Goal: Information Seeking & Learning: Learn about a topic

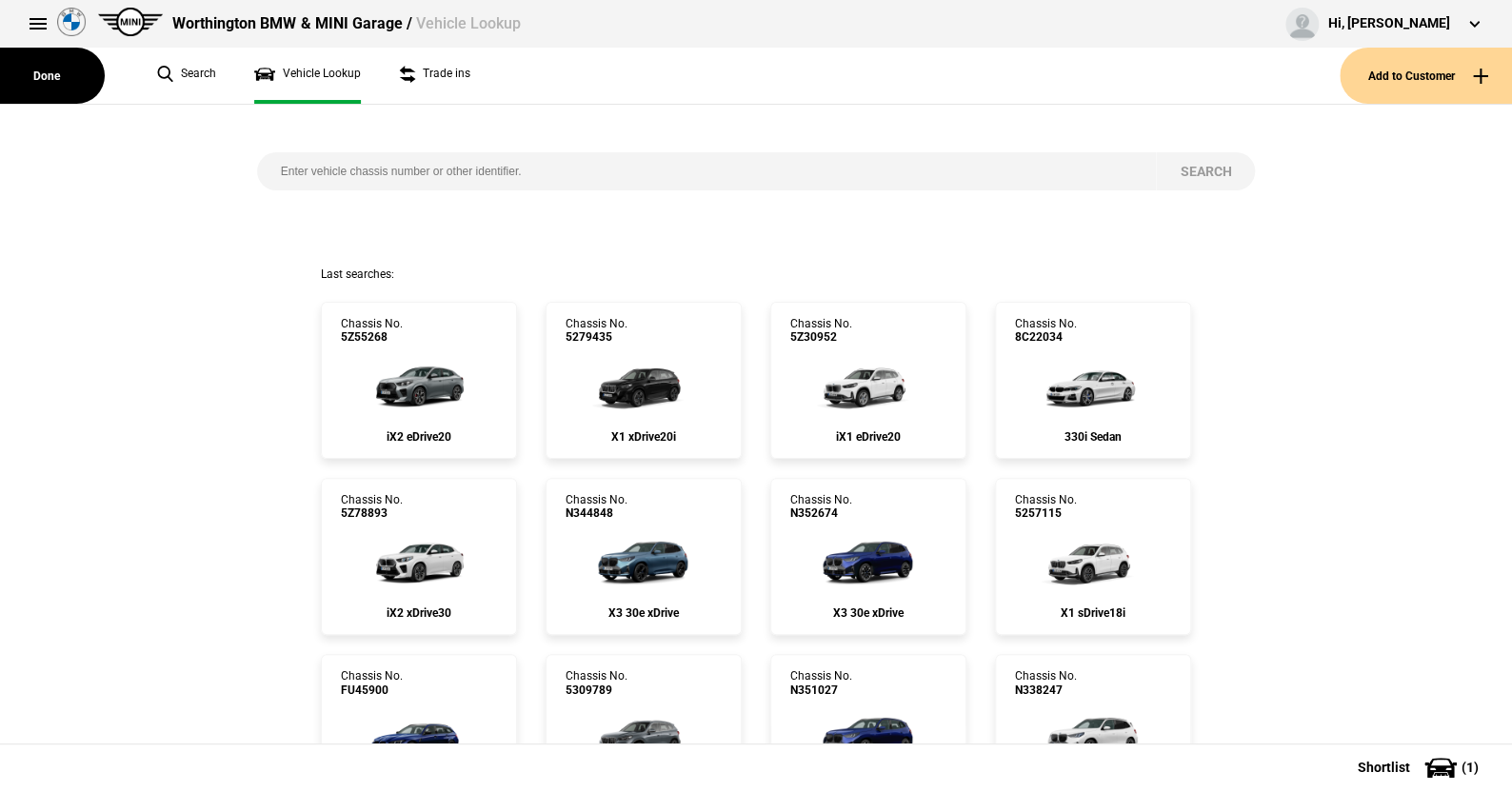
drag, startPoint x: 0, startPoint y: 0, endPoint x: 271, endPoint y: 170, distance: 319.9
click at [271, 170] on input "search" at bounding box center [707, 171] width 900 height 38
paste input "[US_VEHICLE_IDENTIFICATION_NUMBER]"
type input "[US_VEHICLE_IDENTIFICATION_NUMBER]"
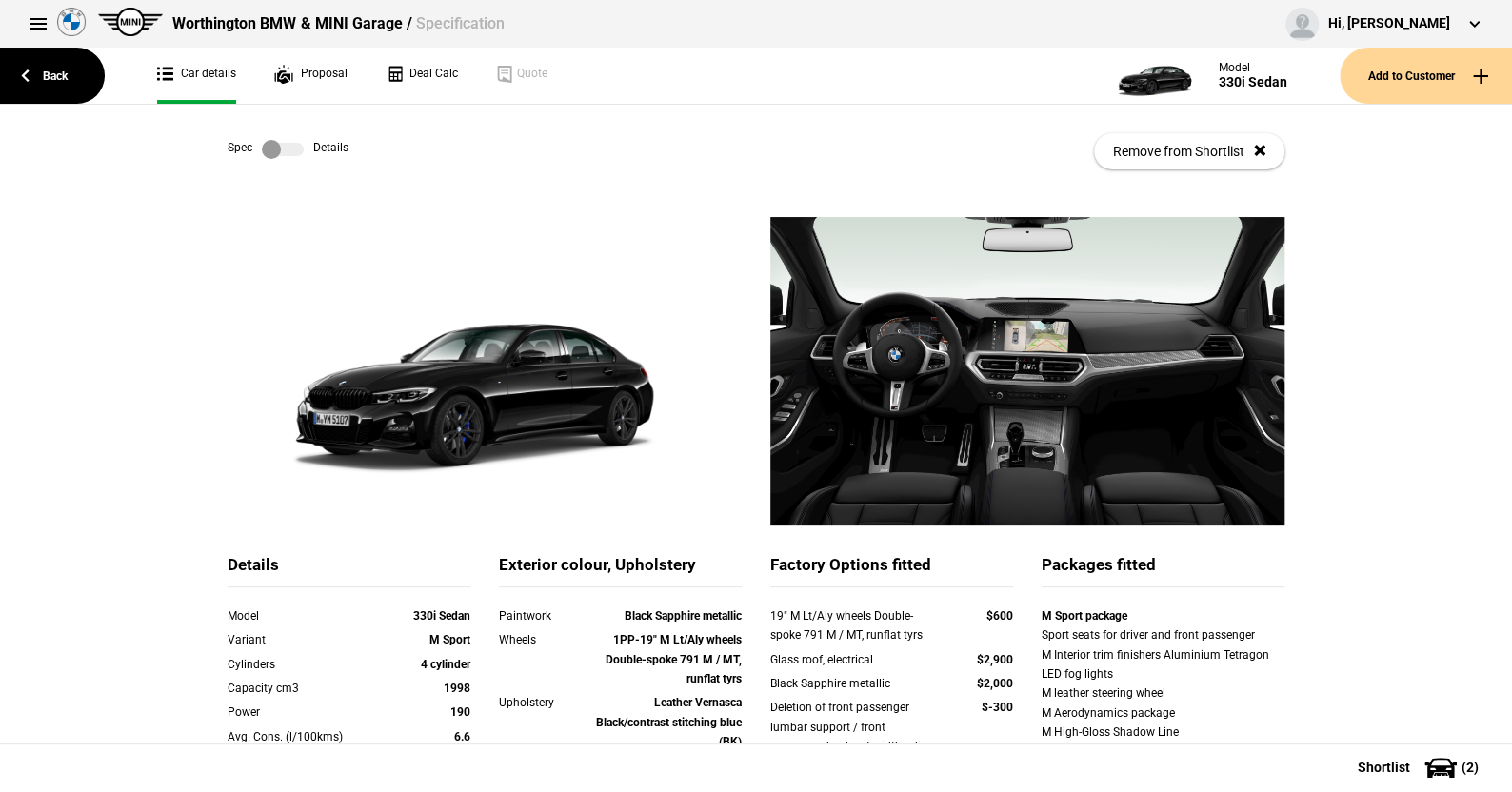
click at [287, 146] on label at bounding box center [282, 149] width 42 height 19
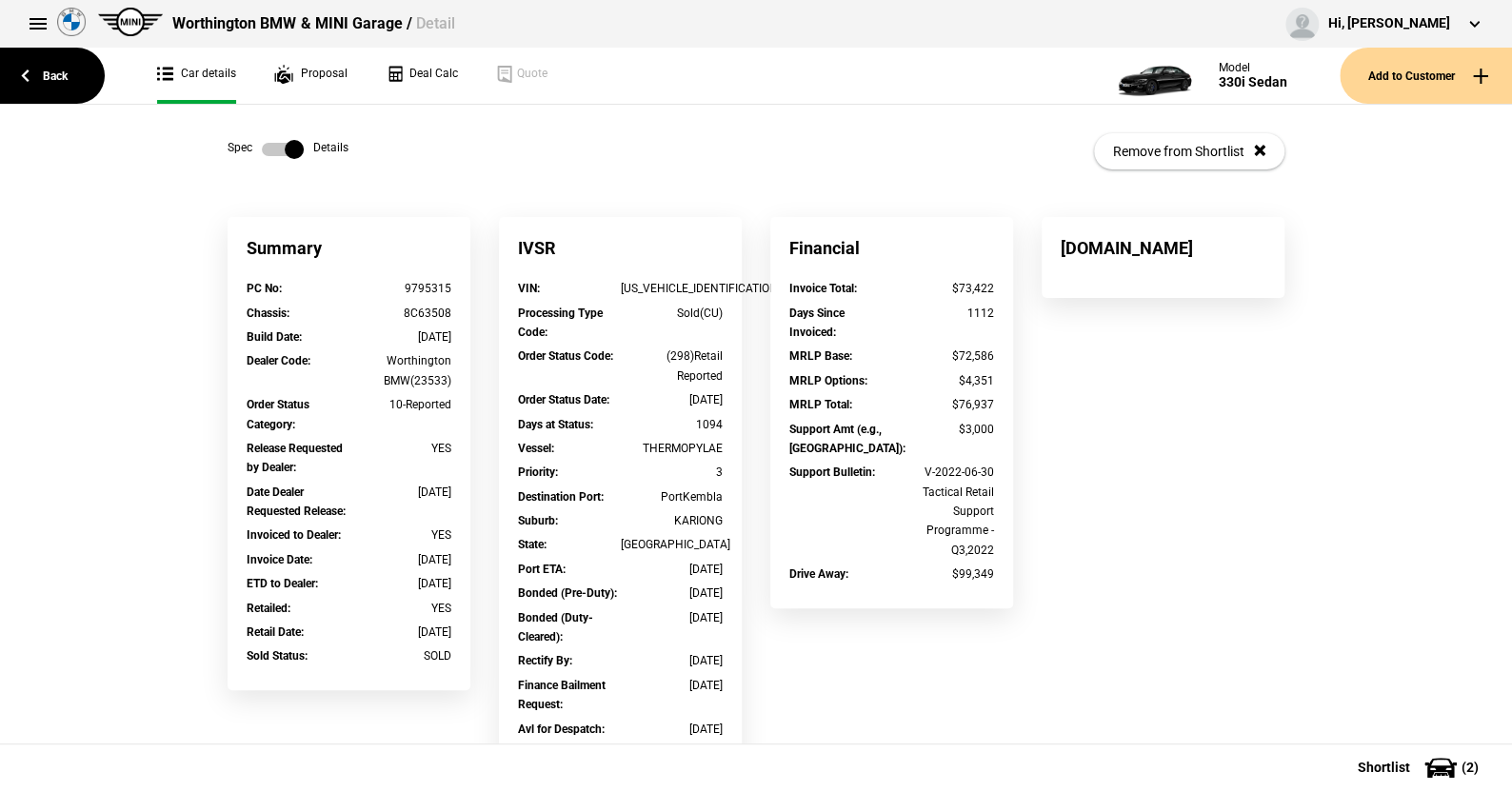
click at [261, 154] on label at bounding box center [282, 149] width 42 height 19
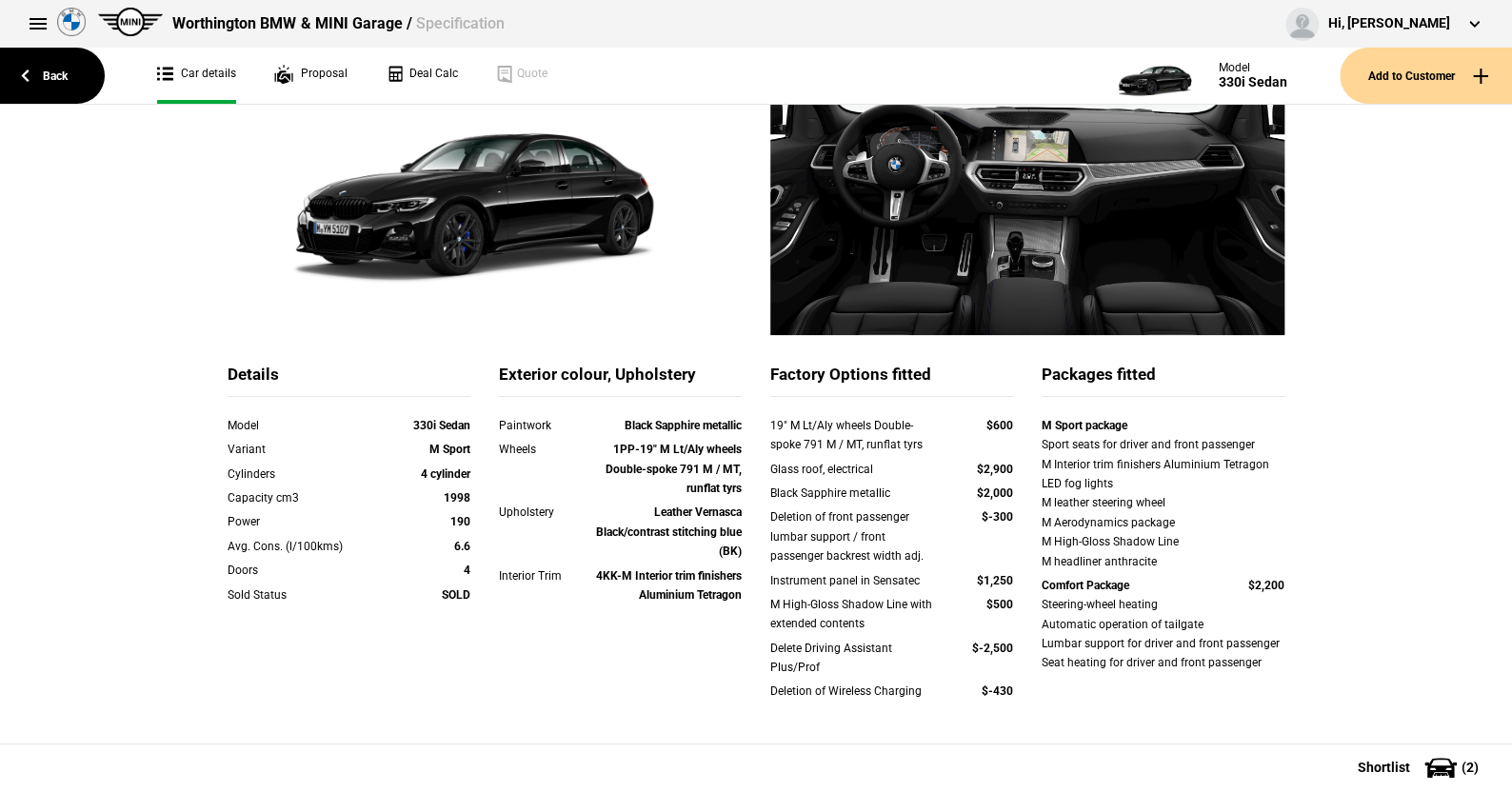
scroll to position [285, 0]
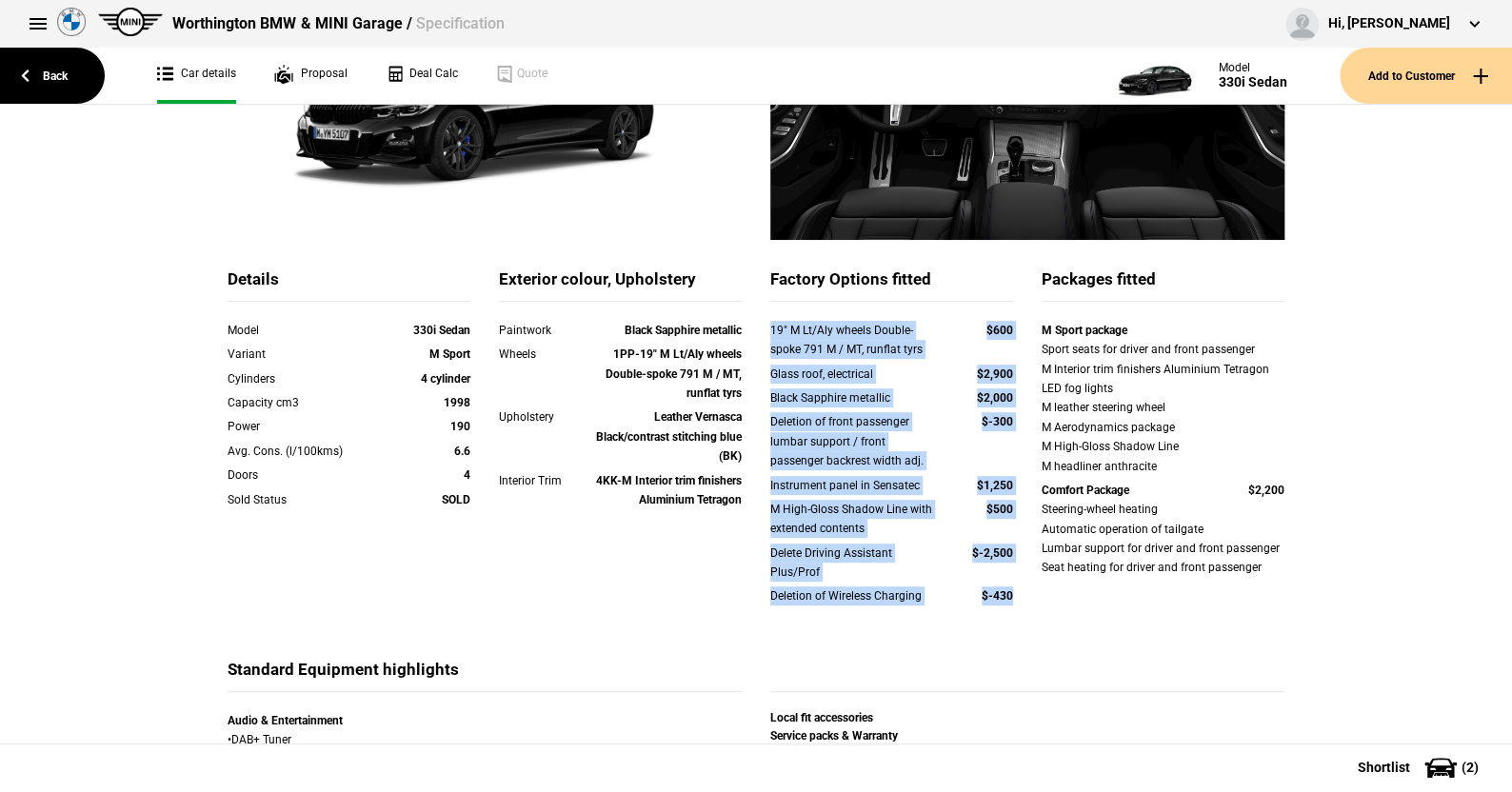
drag, startPoint x: 759, startPoint y: 333, endPoint x: 1010, endPoint y: 593, distance: 361.4
click at [1010, 593] on div "19" M Lt/Aly wheels Double-spoke 791 M / MT, runflat tyrs $600 Glass roof, elec…" at bounding box center [892, 475] width 243 height 309
copy div "19" M Lt/Aly wheels Double-spoke 791 M / MT, runflat tyrs $600 Glass roof, elec…"
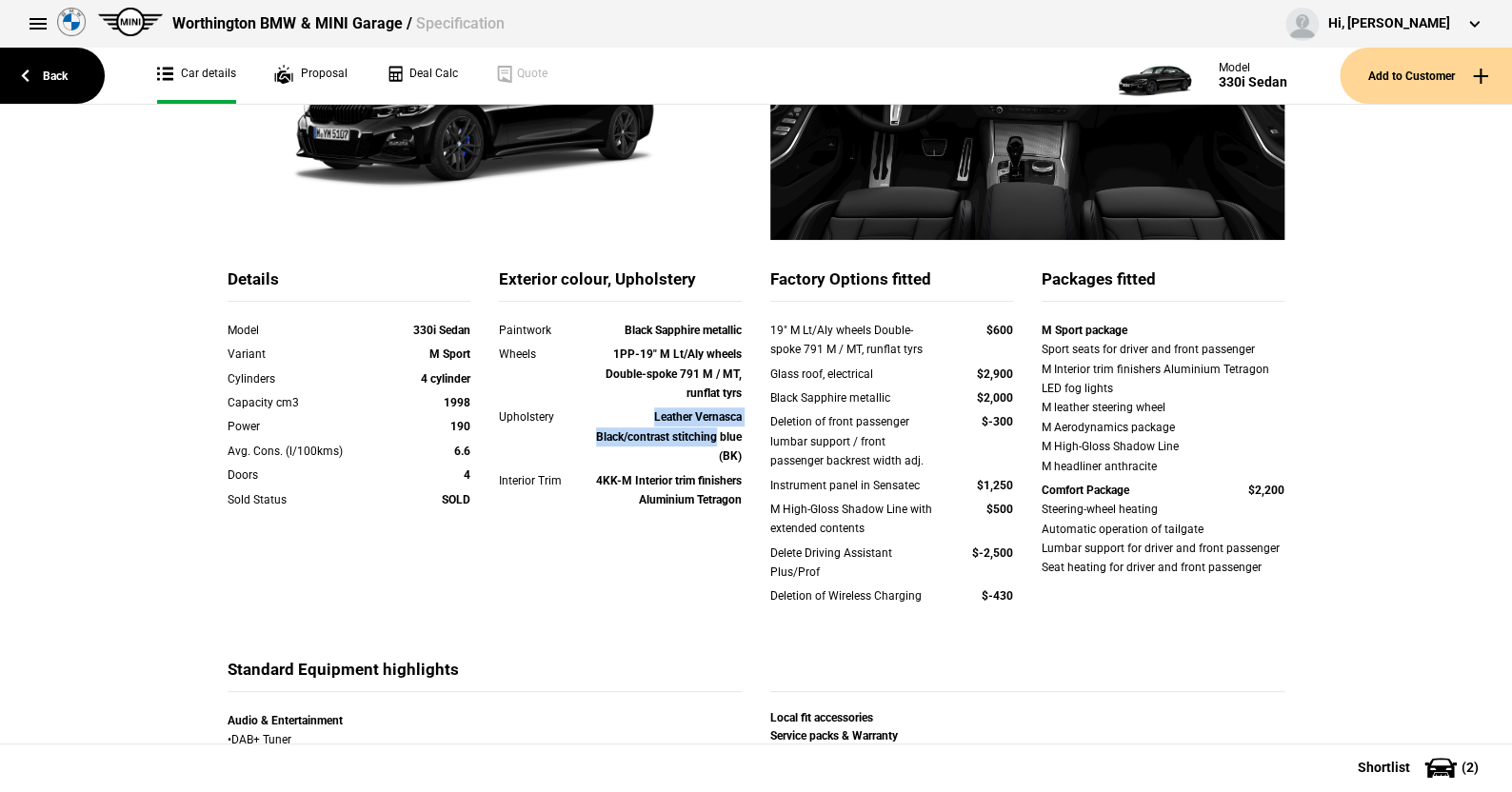
drag, startPoint x: 640, startPoint y: 419, endPoint x: 734, endPoint y: 441, distance: 96.5
click at [734, 441] on div "Leather Vernasca Black/contrast stitching blue (BK)" at bounding box center [669, 436] width 146 height 58
copy strong "Leather Vernasca Black/contrast stitching"
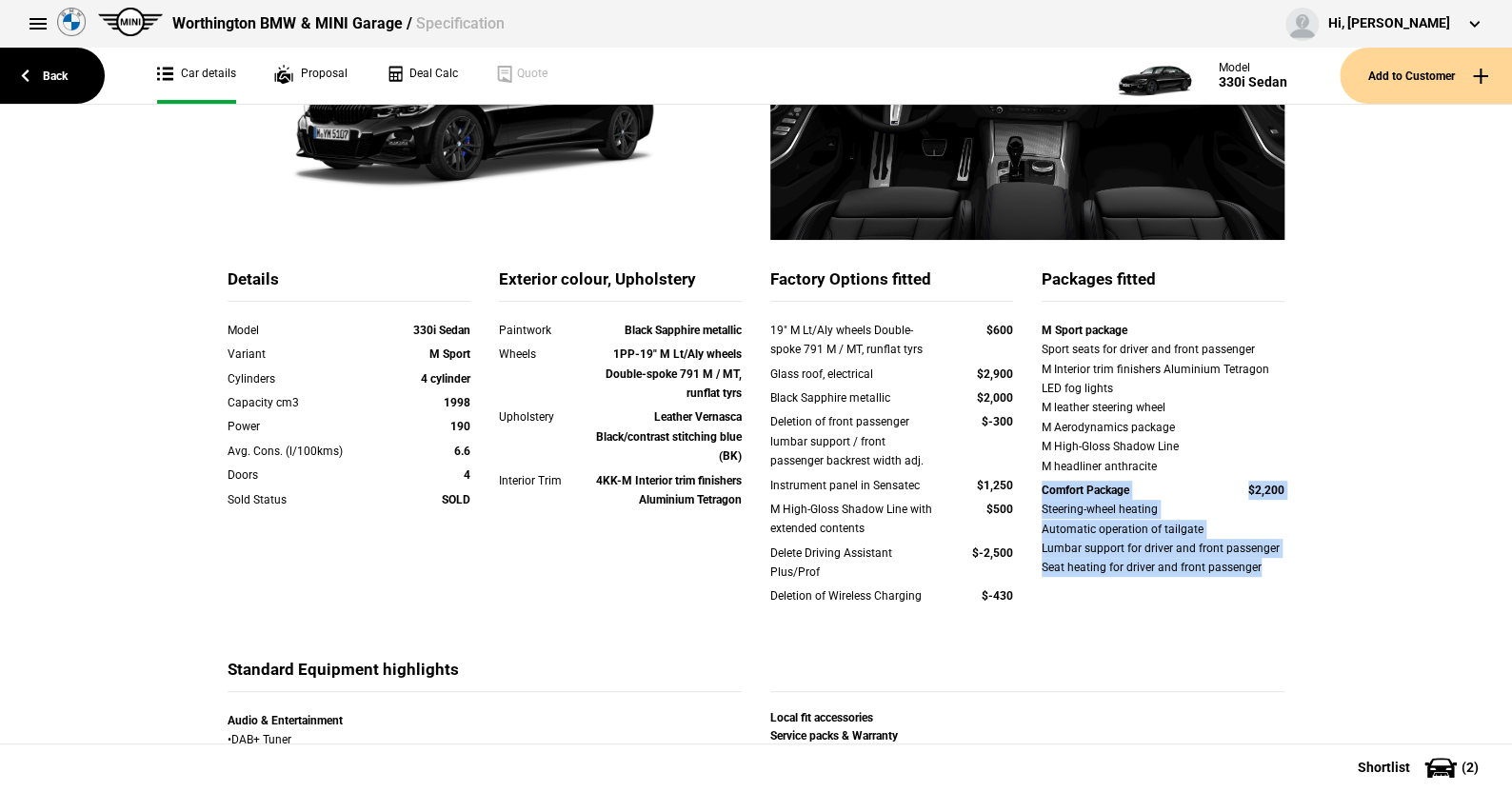
drag, startPoint x: 1101, startPoint y: 489, endPoint x: 1174, endPoint y: 545, distance: 92.0
click at [1288, 563] on div "M Sport package Sport seats for driver and front passenger M Interior trim fini…" at bounding box center [1163, 451] width 271 height 261
copy div "Comfort Package $2,200 Steering-wheel heating Automatic operation of tailgate L…"
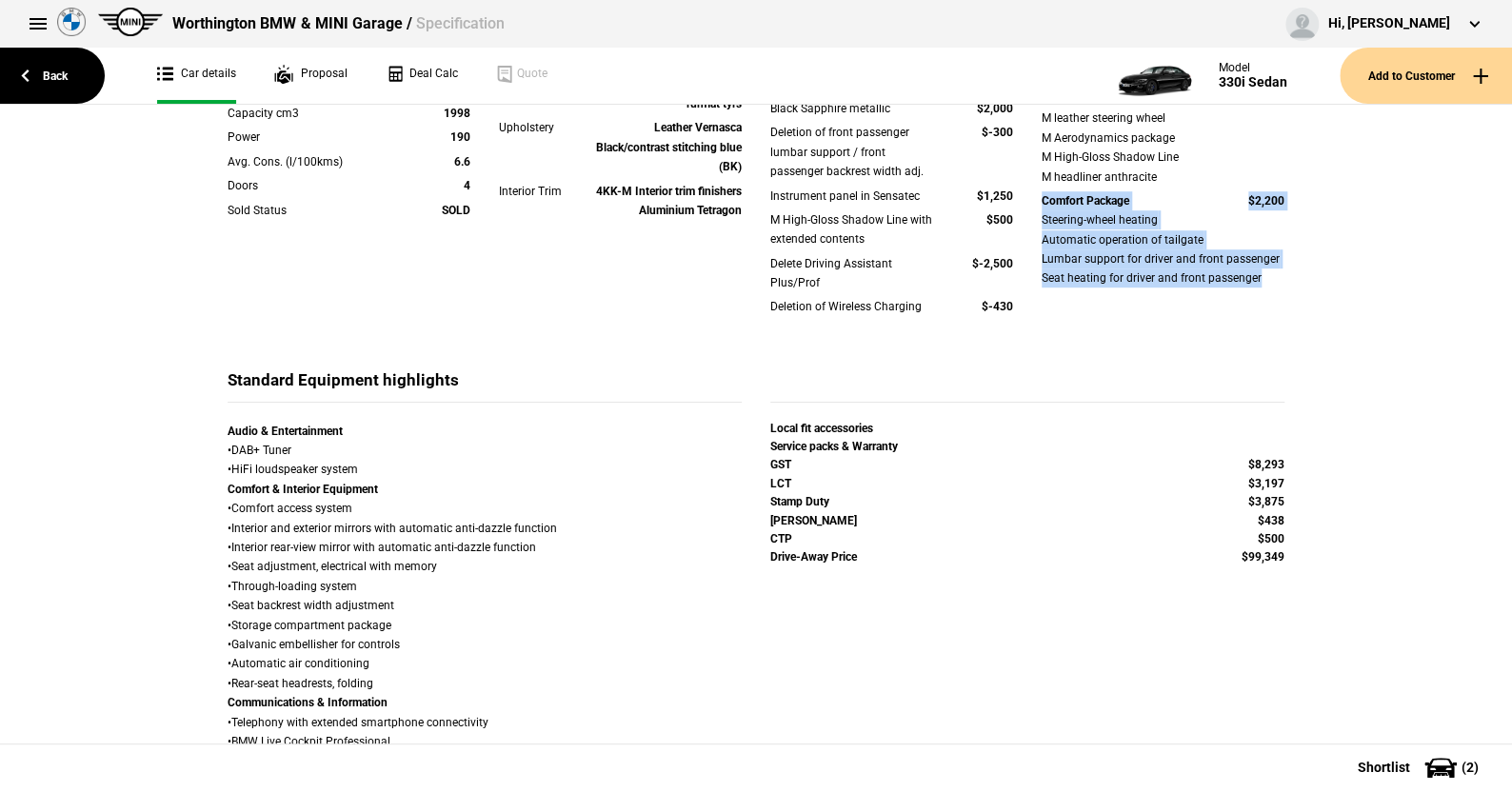
scroll to position [667, 0]
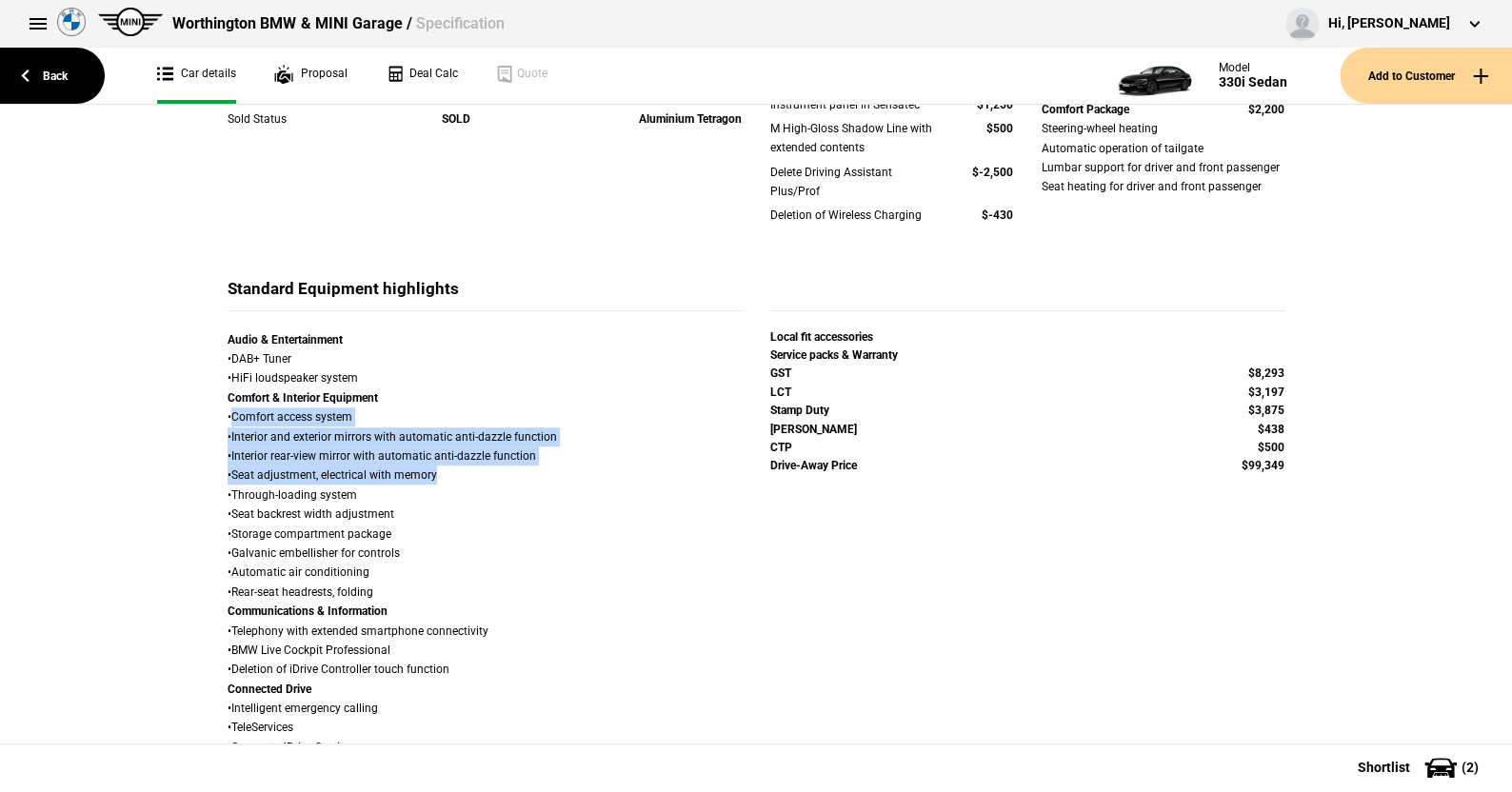
drag, startPoint x: 225, startPoint y: 414, endPoint x: 535, endPoint y: 474, distance: 315.8
click at [535, 474] on div "Audio & Entertainment • DAB+ Tuner • HiFi loudspeaker system Comfort & Interior…" at bounding box center [484, 786] width 514 height 912
copy div "Comfort access system • Interior and exterior mirrors with automatic anti-dazzl…"
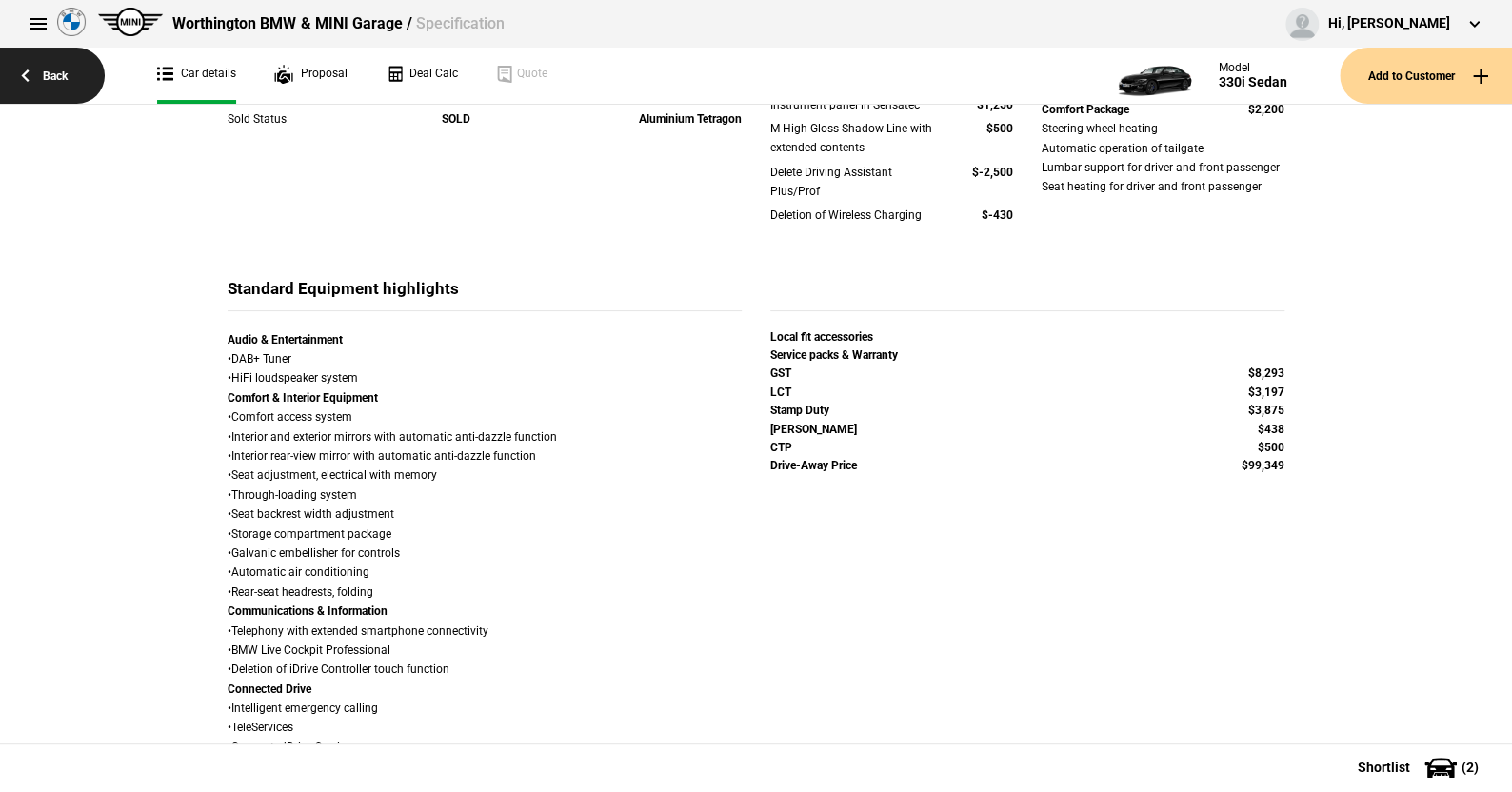
click at [57, 67] on link "Back" at bounding box center [52, 76] width 104 height 57
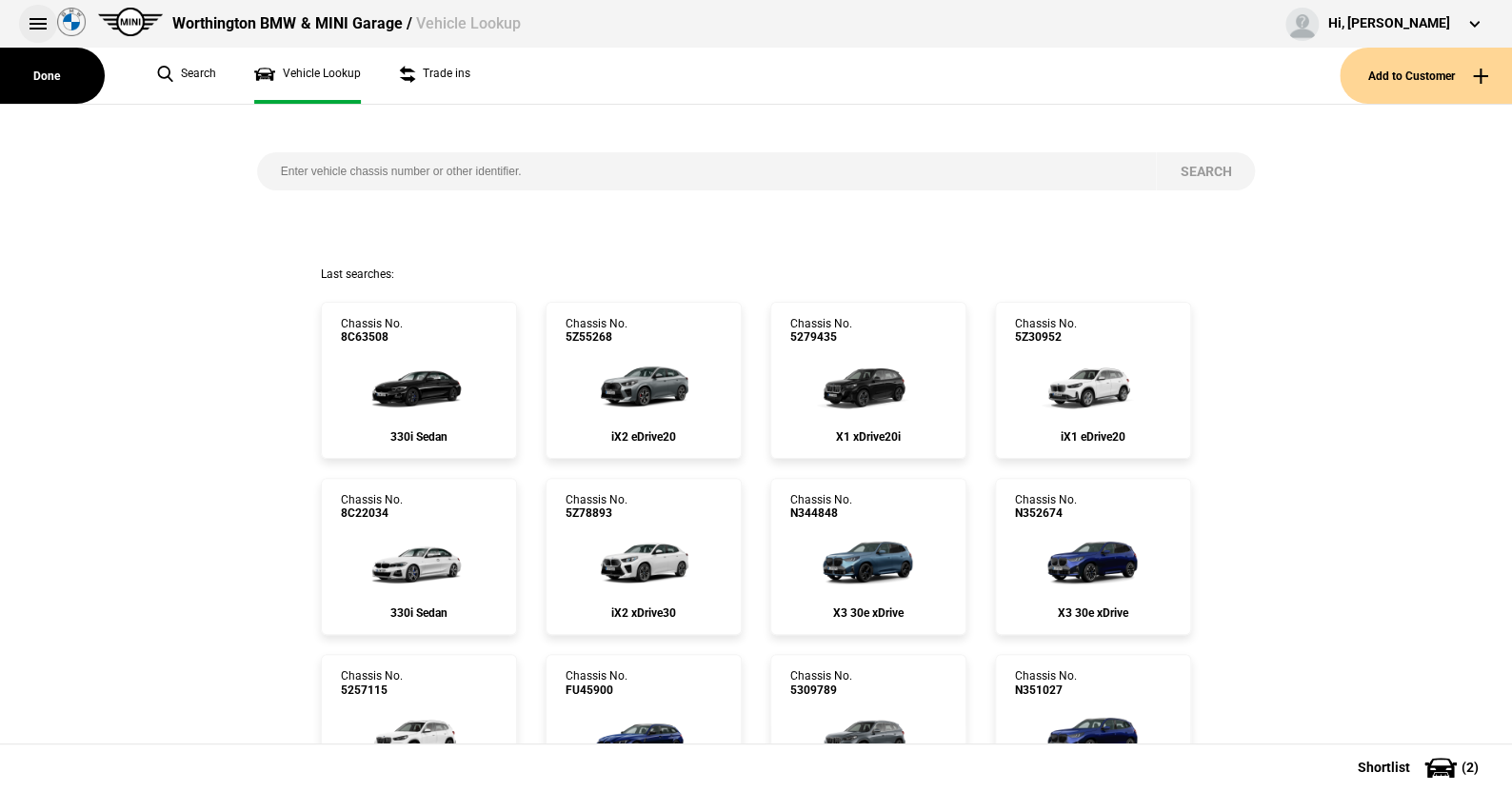
click at [32, 17] on button at bounding box center [38, 24] width 38 height 38
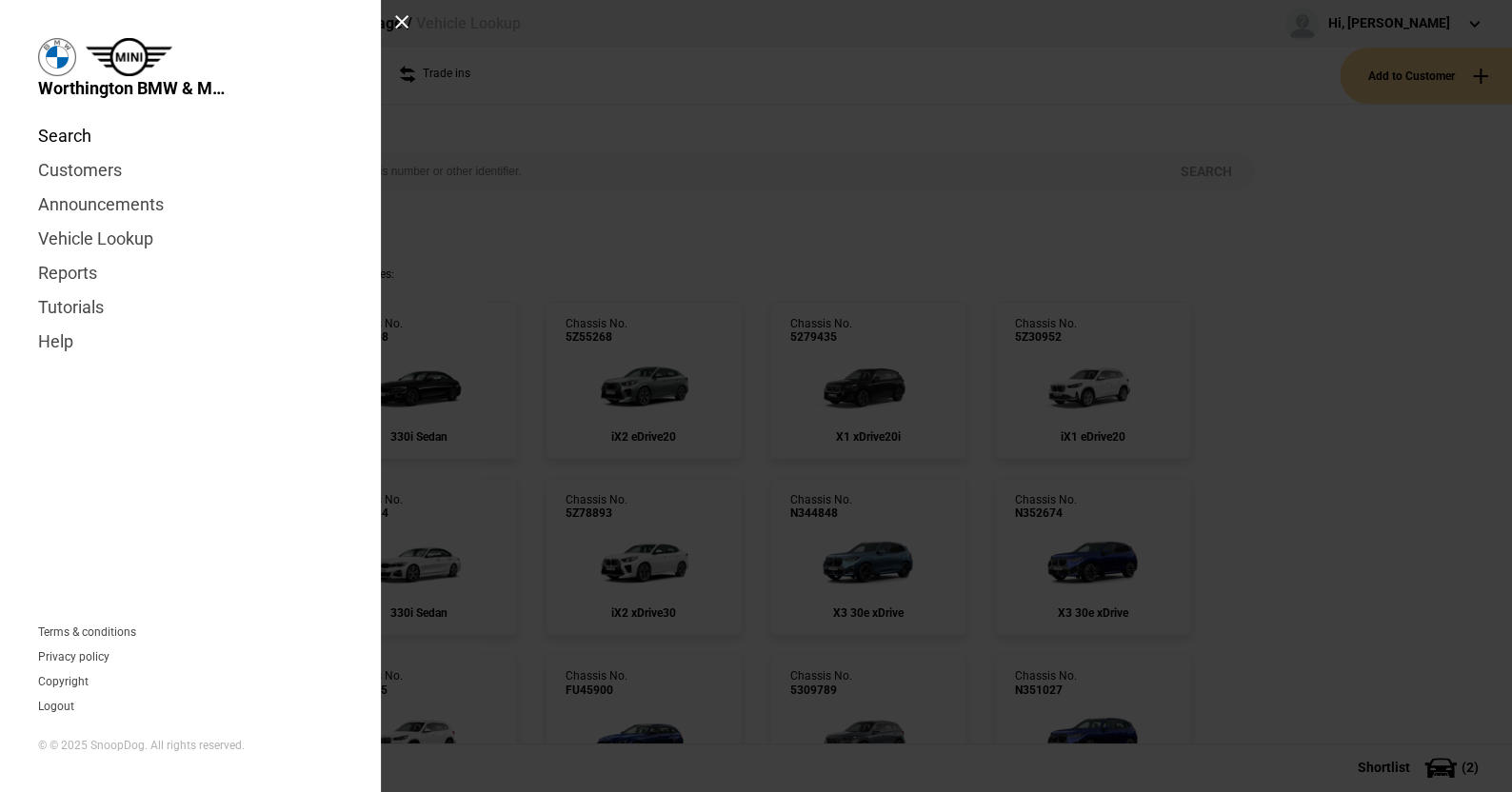
click at [64, 129] on link "Search" at bounding box center [190, 136] width 305 height 34
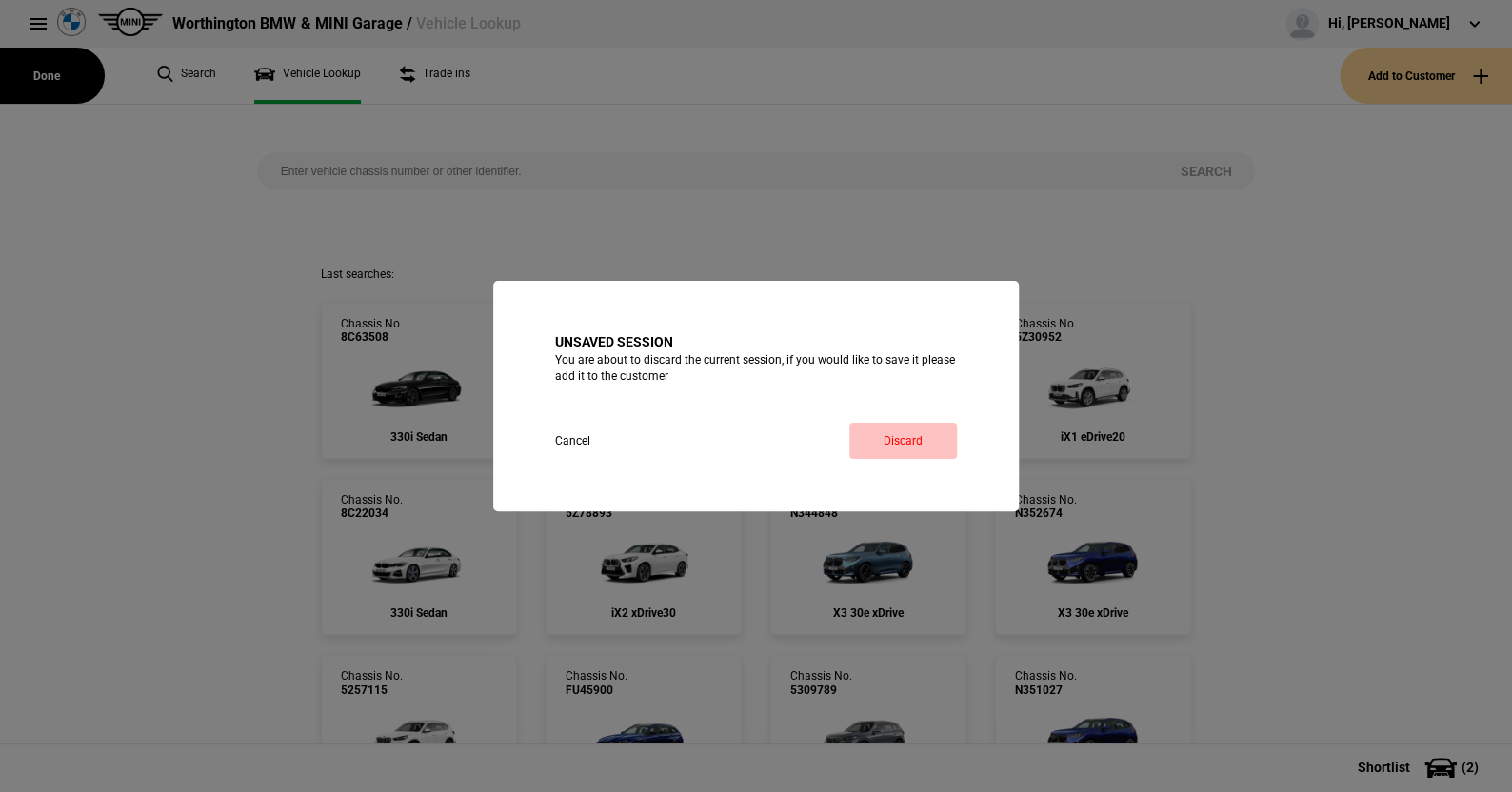
click at [899, 433] on link "Discard" at bounding box center [904, 440] width 107 height 36
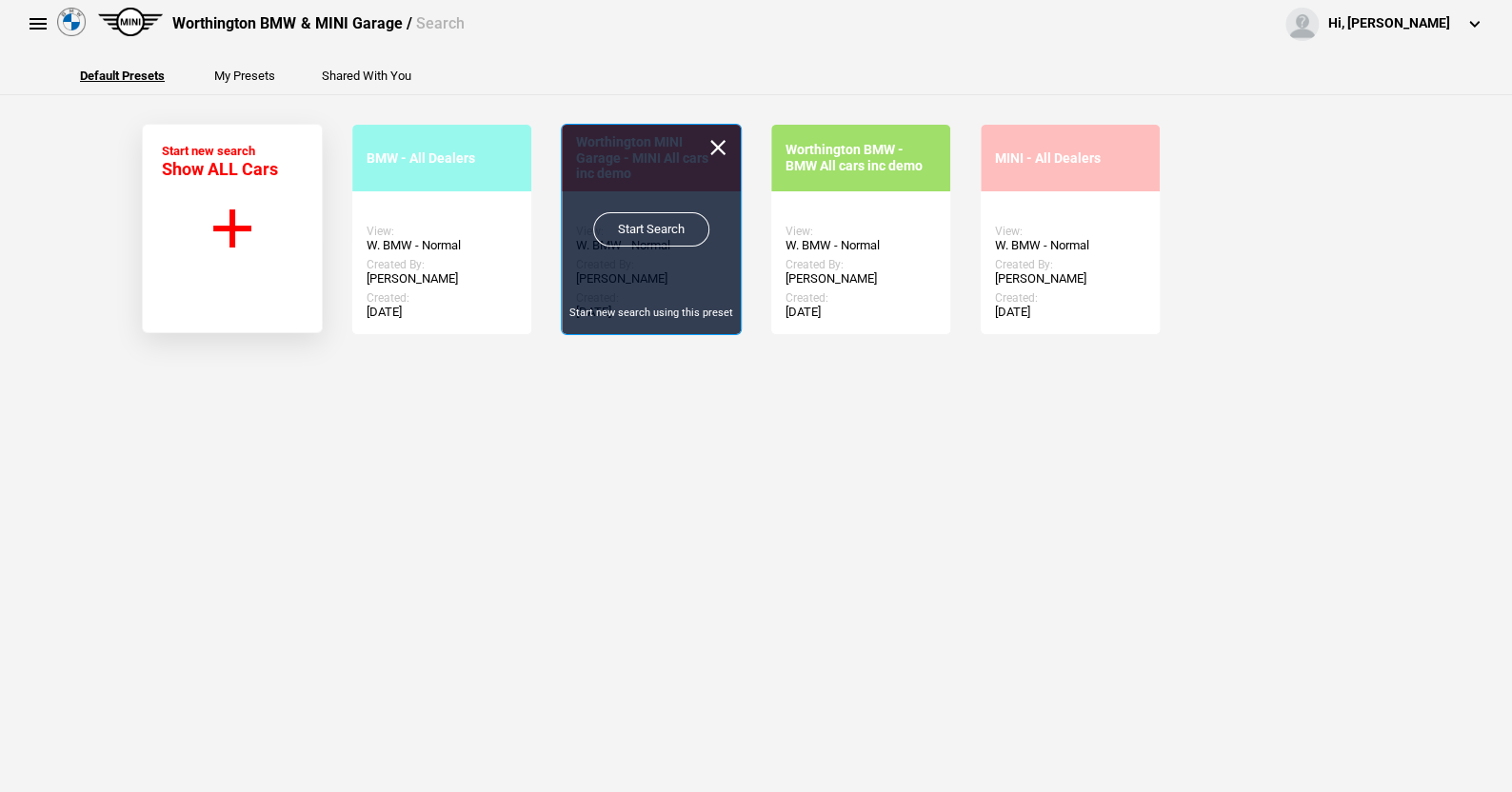
click at [642, 216] on link "Start Search" at bounding box center [651, 230] width 116 height 34
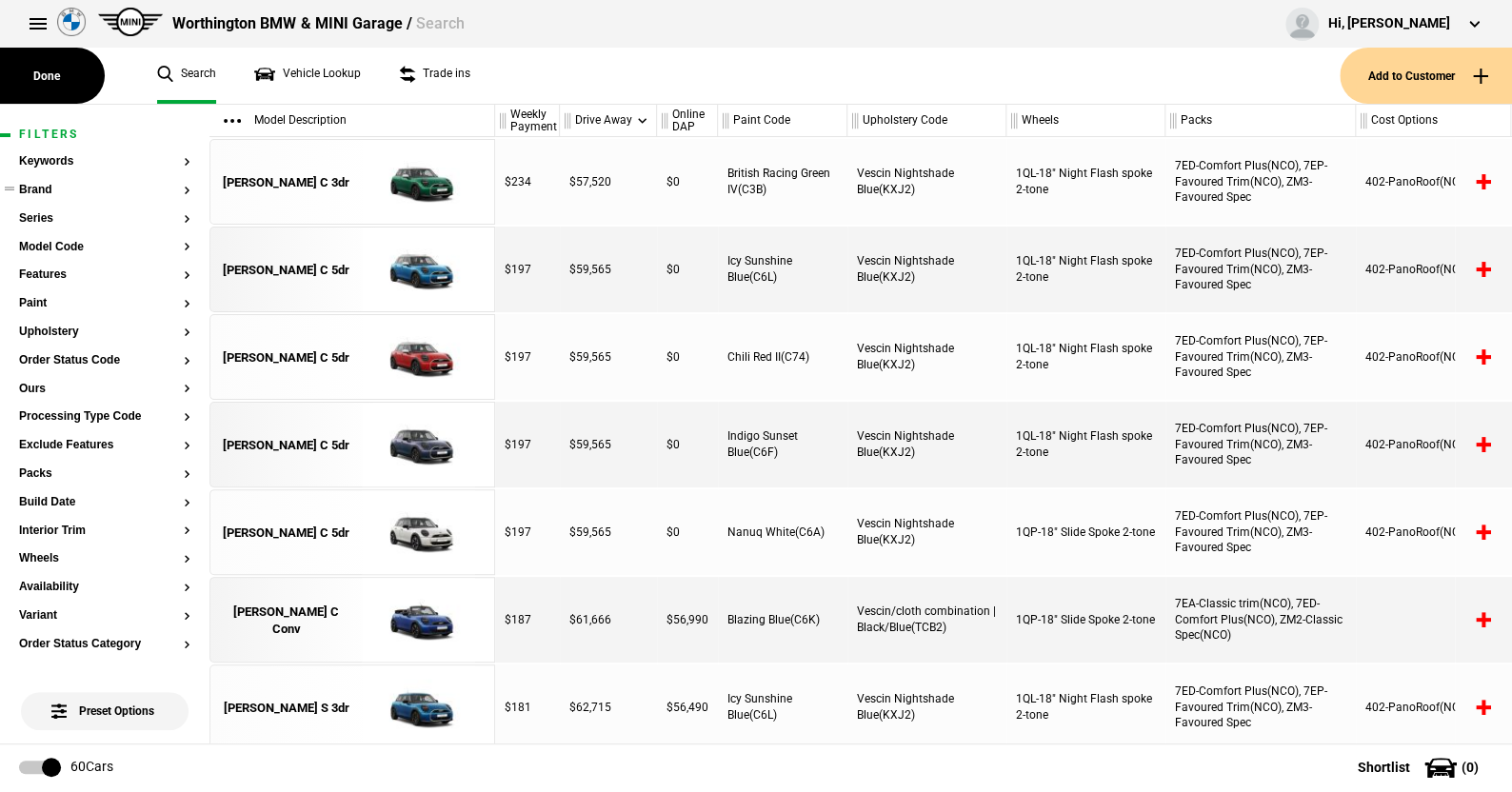
click at [34, 190] on button "Brand" at bounding box center [104, 190] width 171 height 13
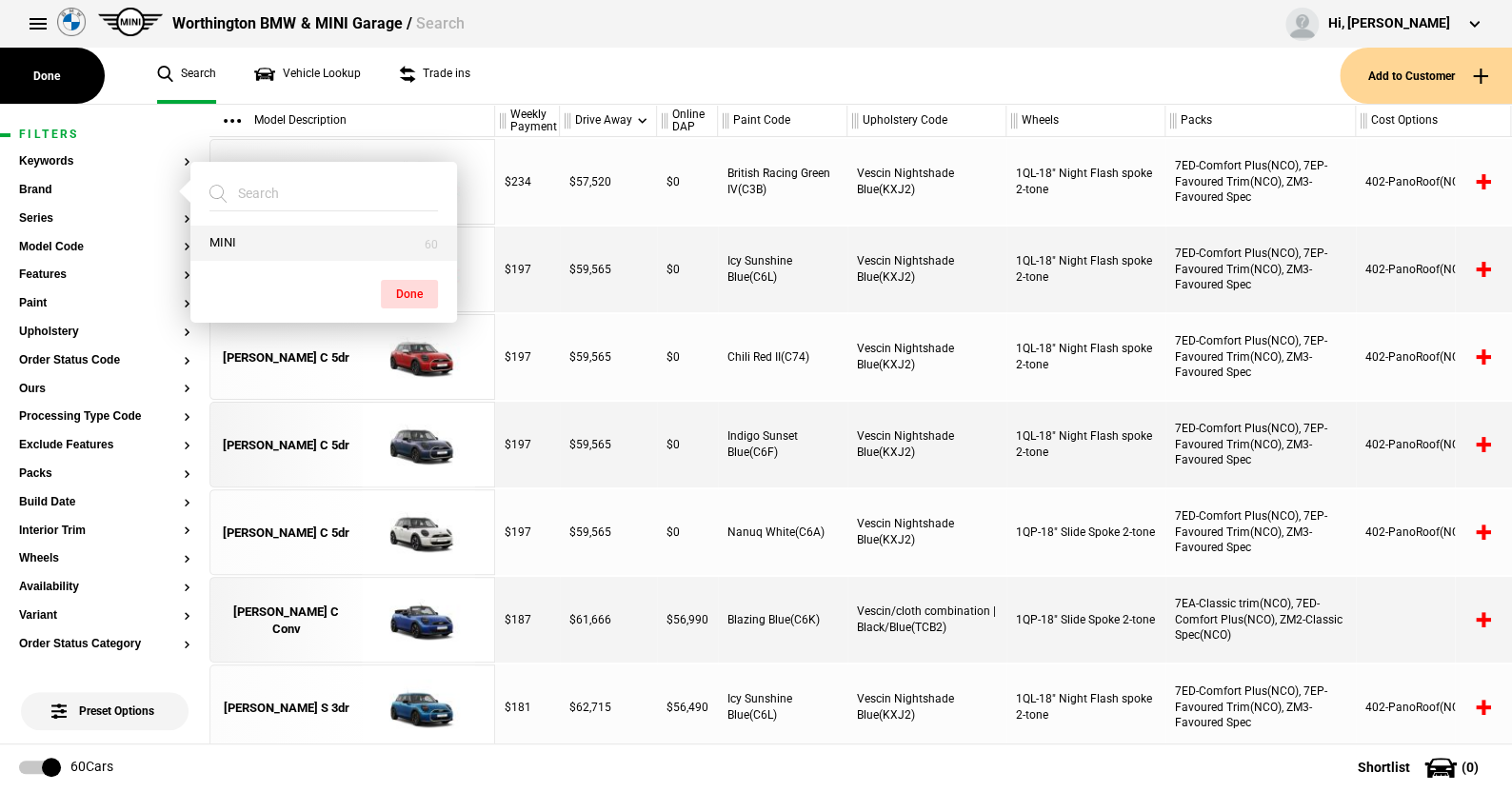
click at [218, 238] on button "MINI" at bounding box center [324, 242] width 266 height 35
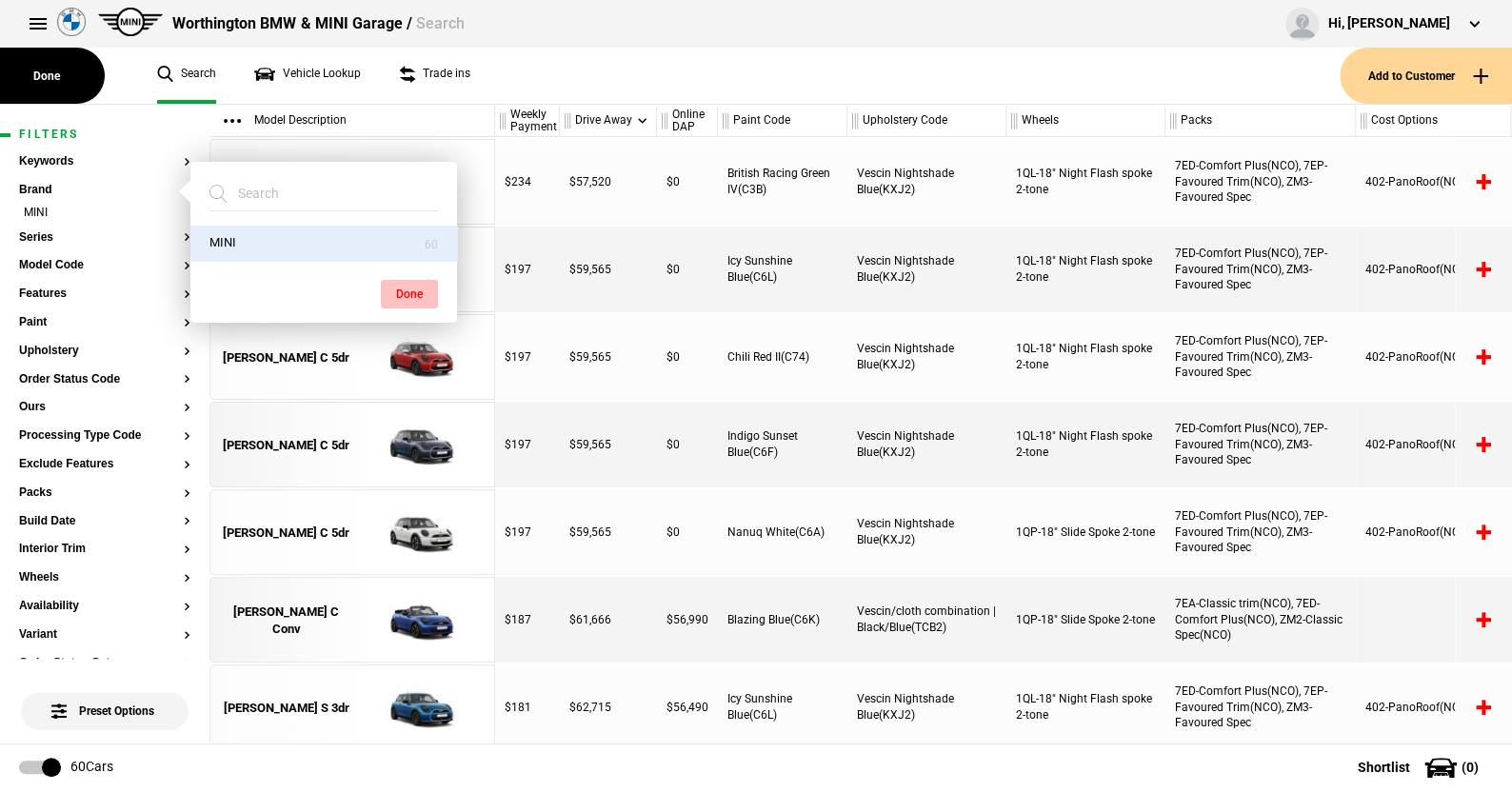
click at [420, 287] on button "Done" at bounding box center [409, 294] width 57 height 29
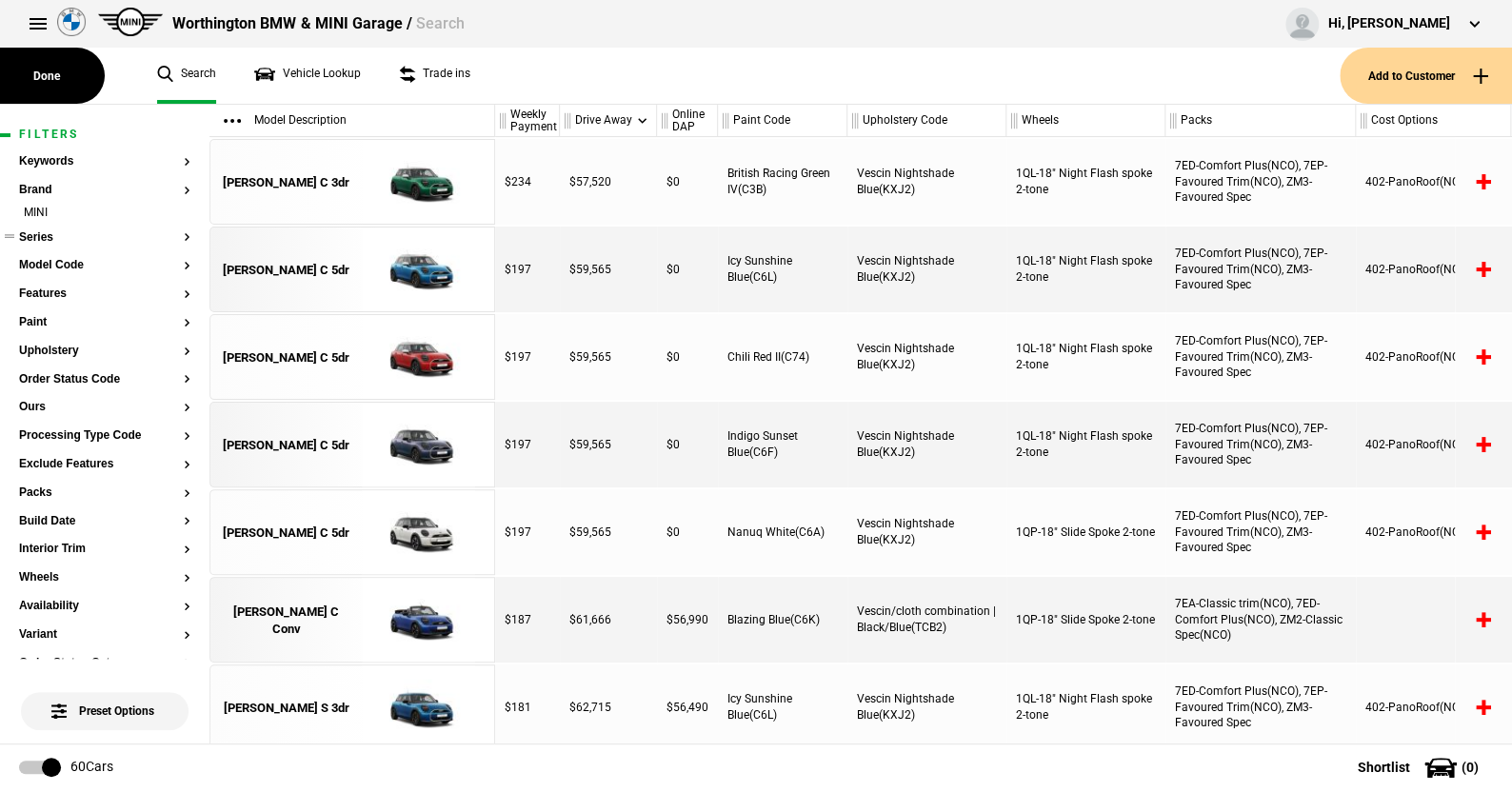
click at [51, 234] on button "Series" at bounding box center [104, 238] width 171 height 13
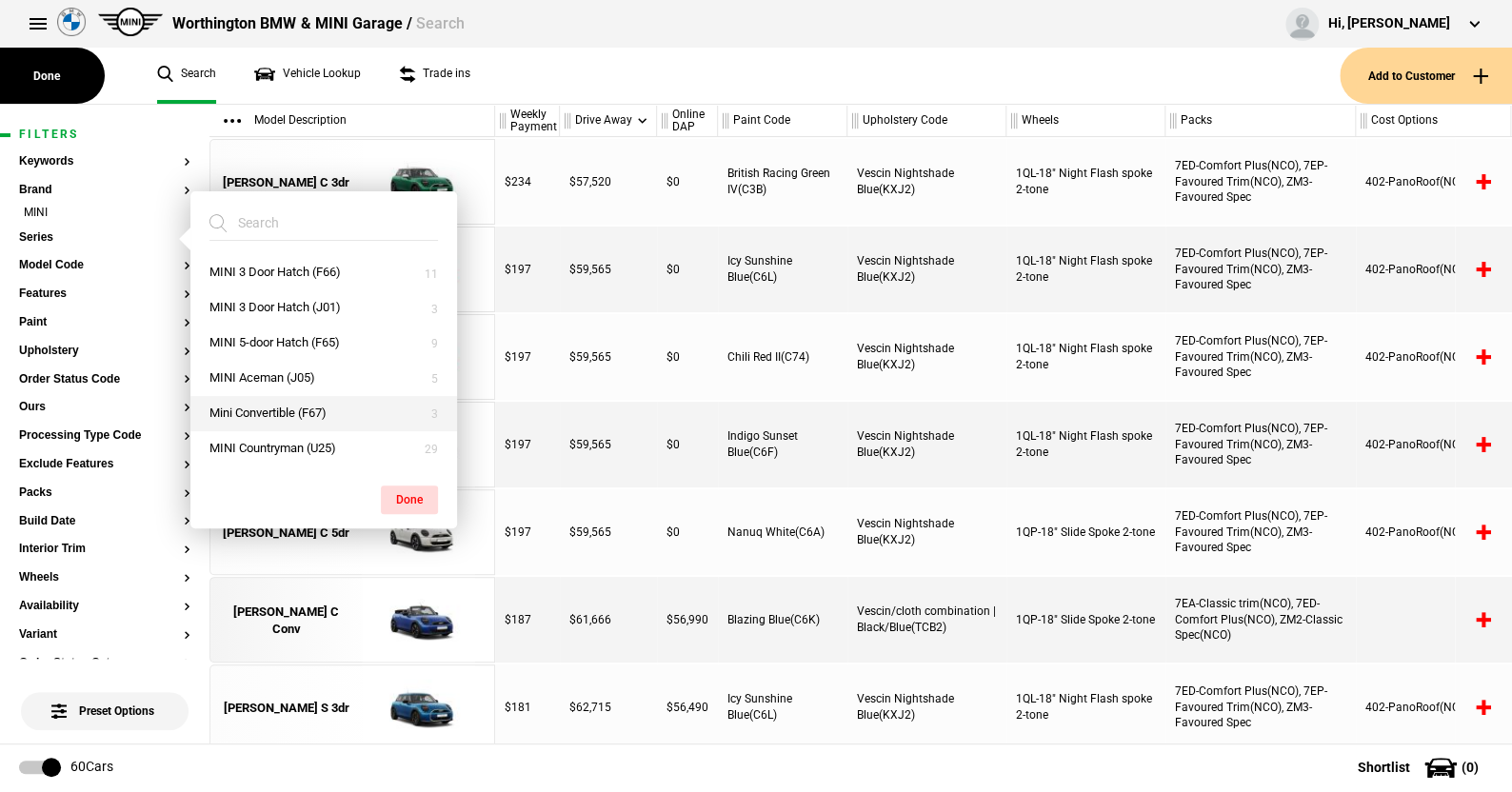
click at [264, 407] on button "Mini Convertible (F67)" at bounding box center [324, 413] width 266 height 35
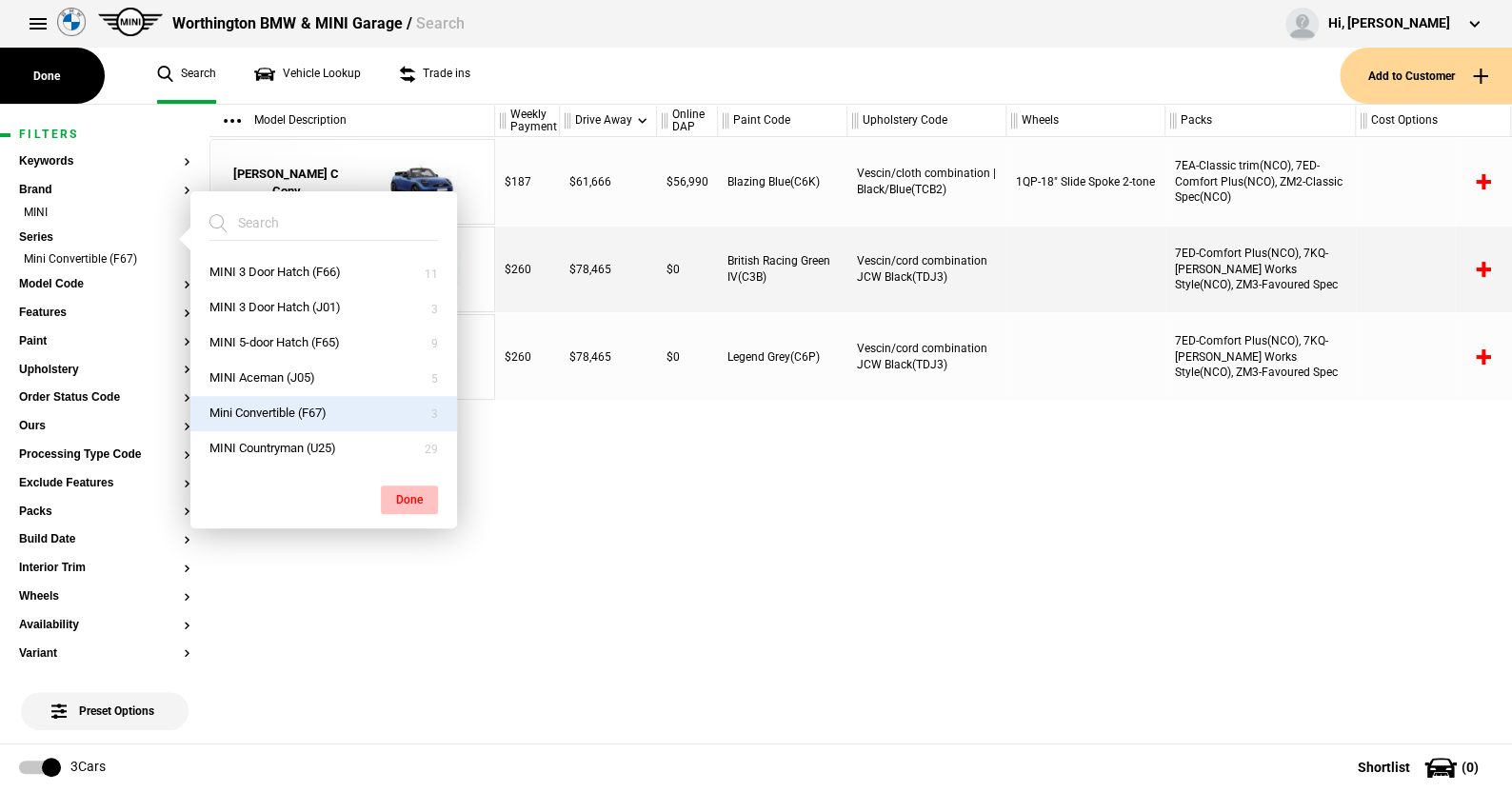
click at [403, 492] on button "Done" at bounding box center [409, 500] width 57 height 29
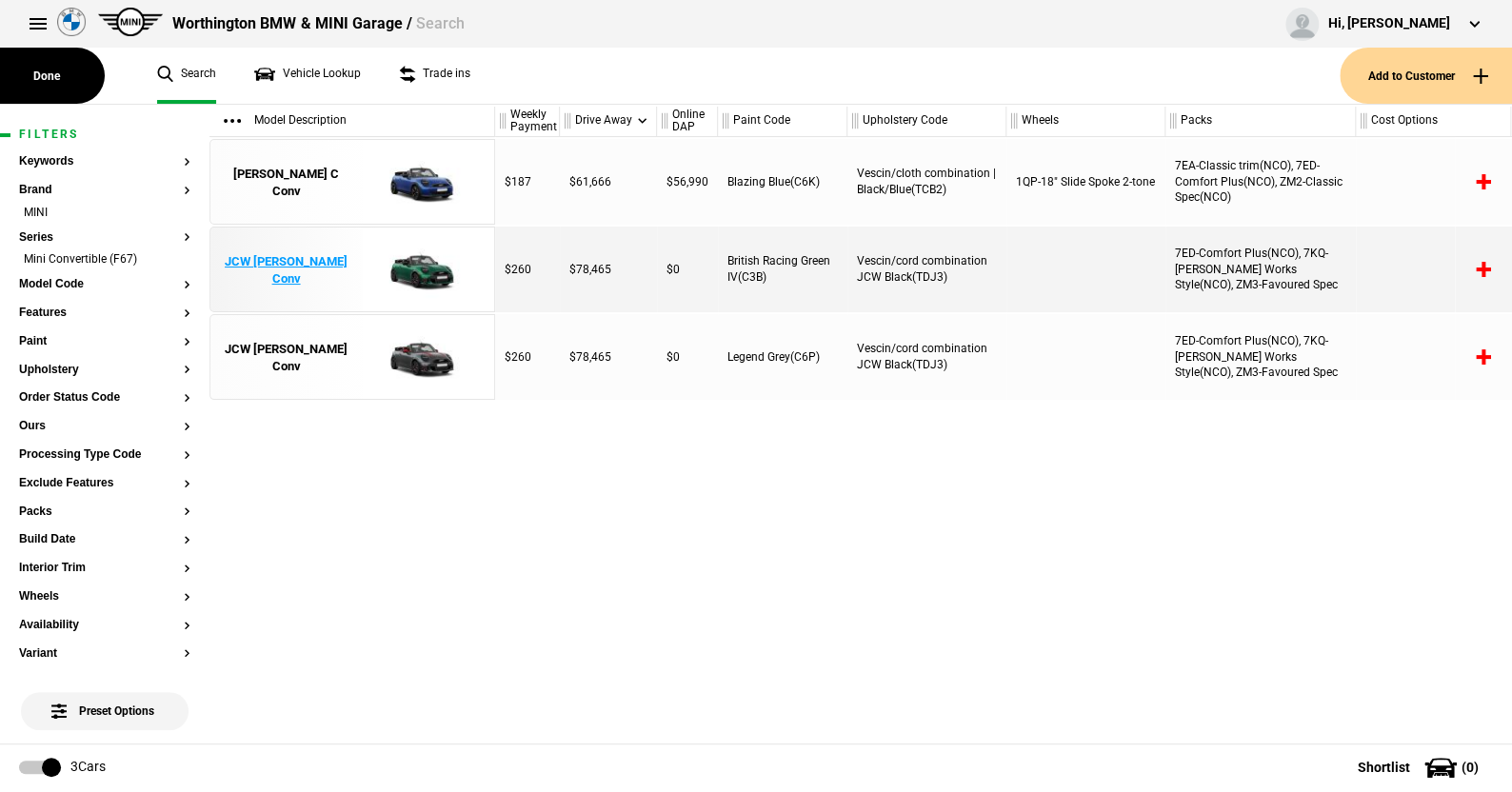
click at [423, 273] on img at bounding box center [418, 270] width 132 height 85
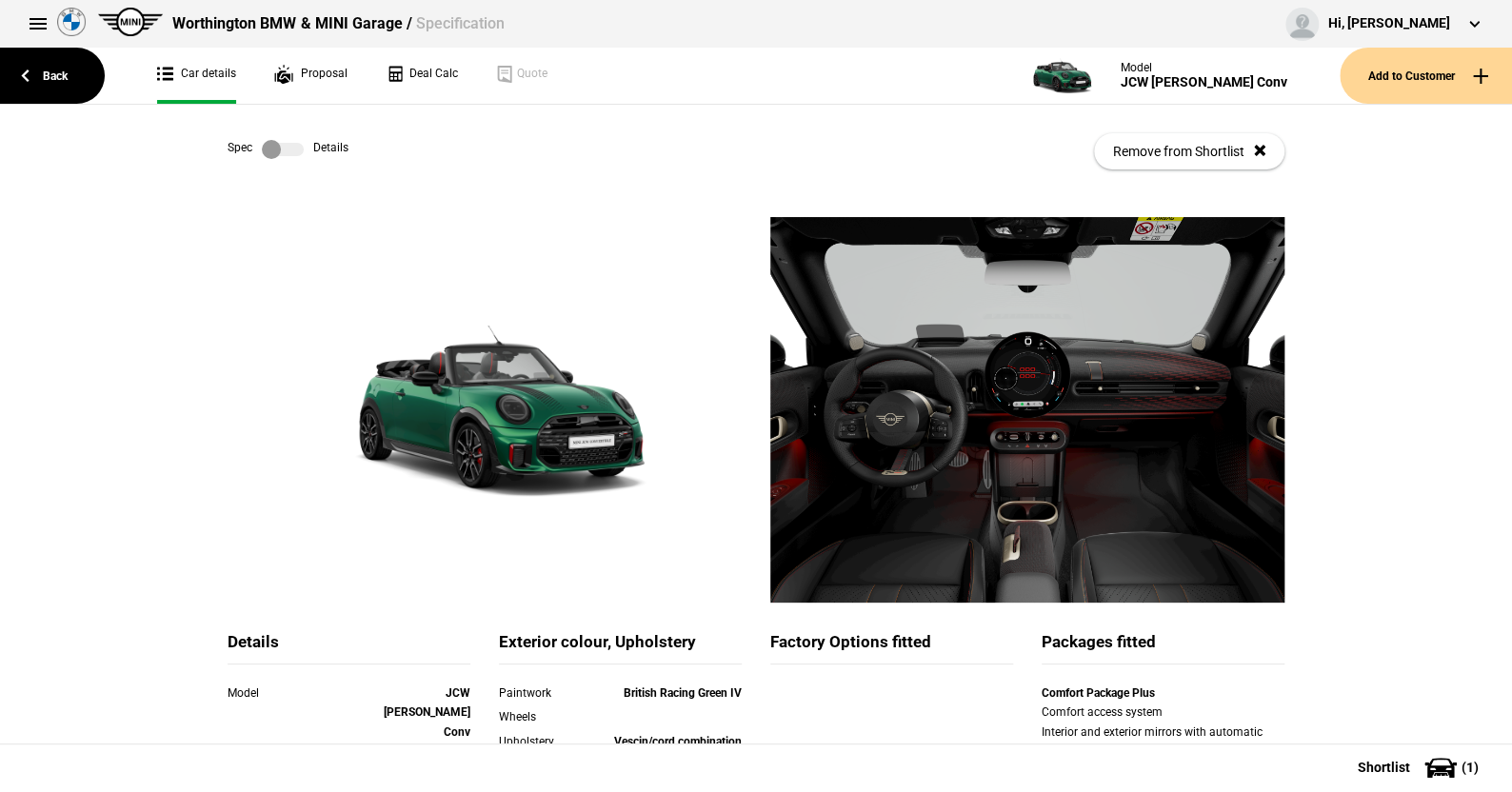
click at [293, 143] on label at bounding box center [282, 149] width 42 height 19
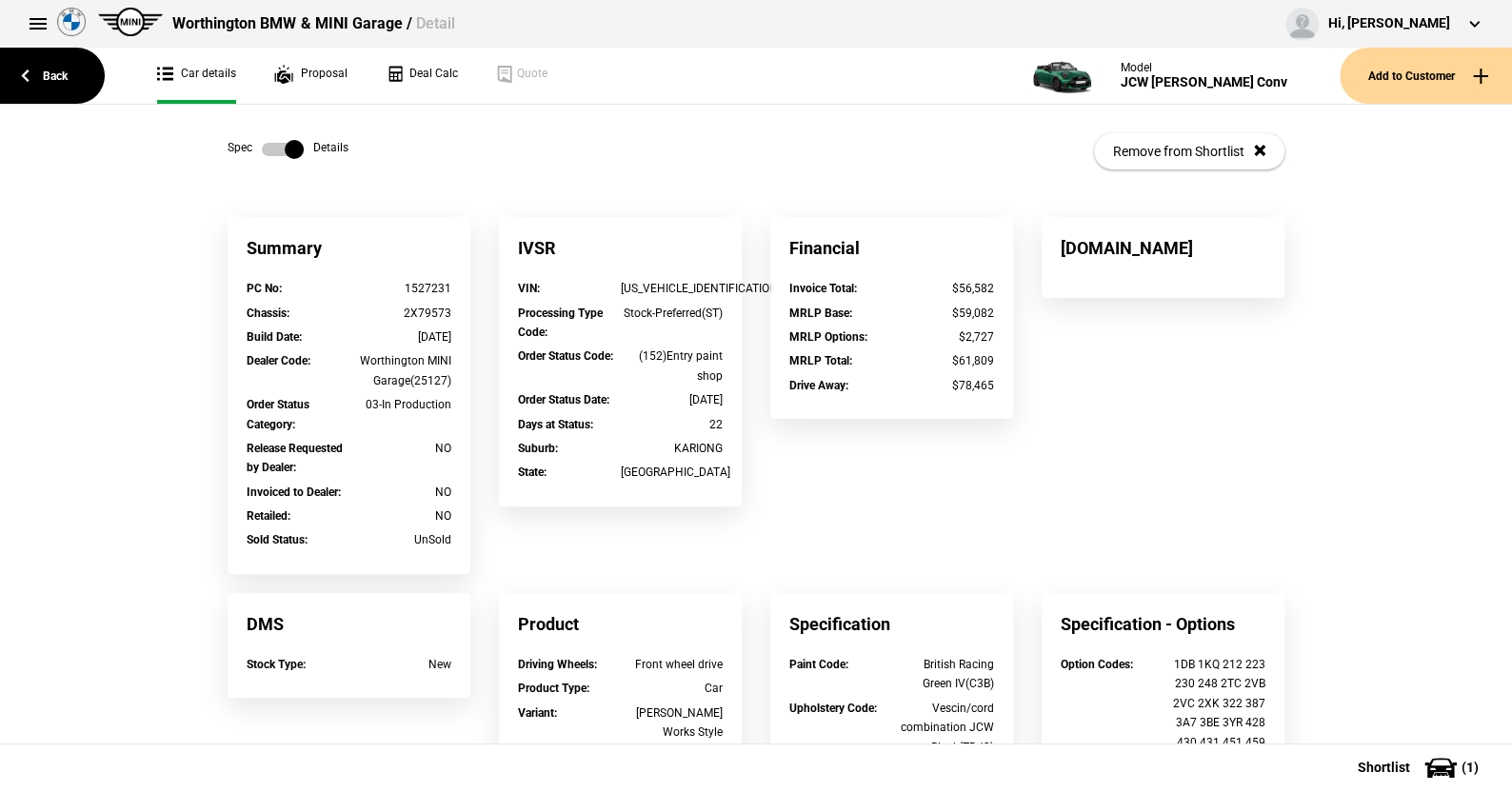
click at [261, 146] on label at bounding box center [282, 149] width 42 height 19
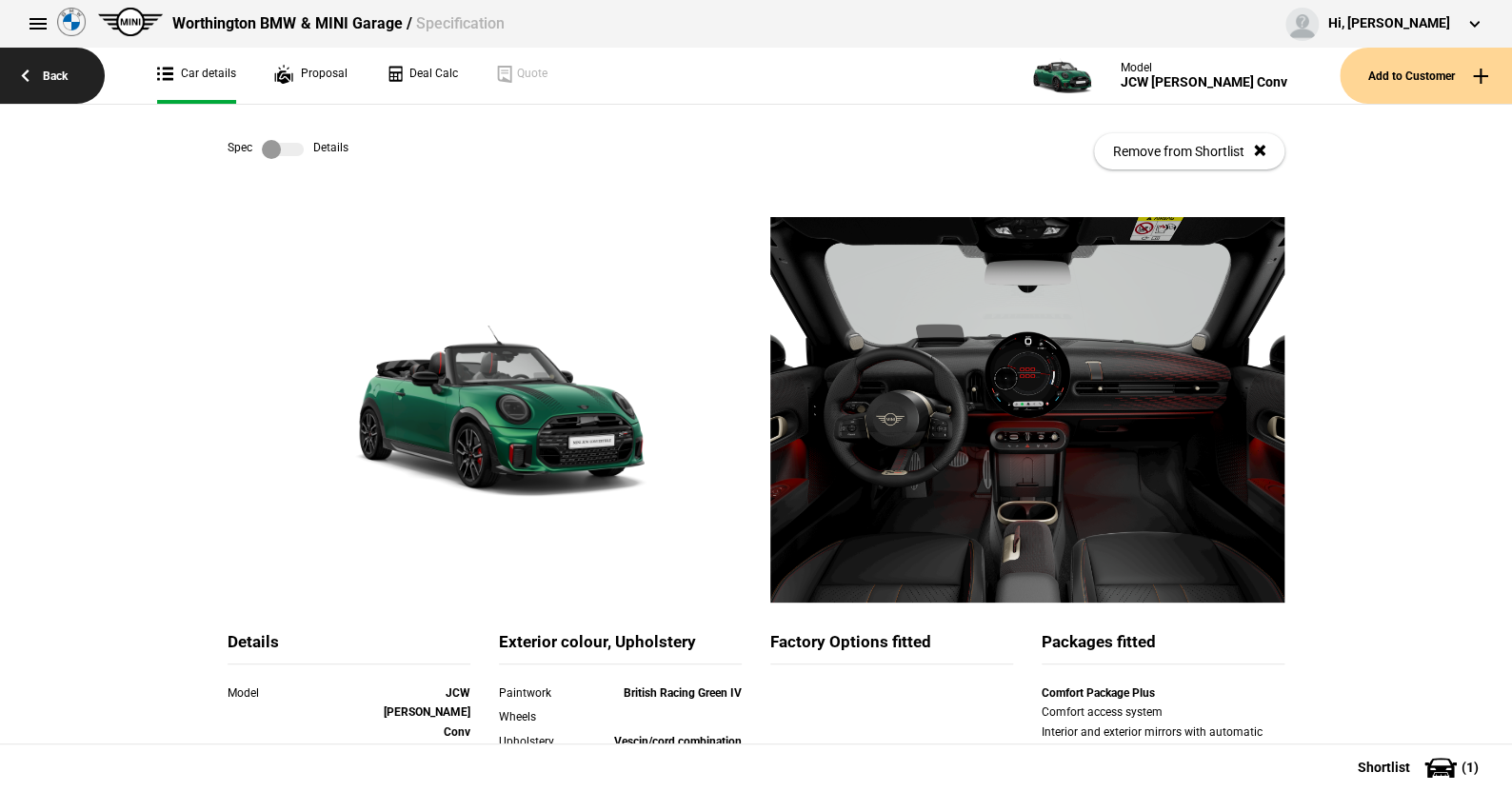
click at [54, 74] on link "Back" at bounding box center [52, 76] width 104 height 57
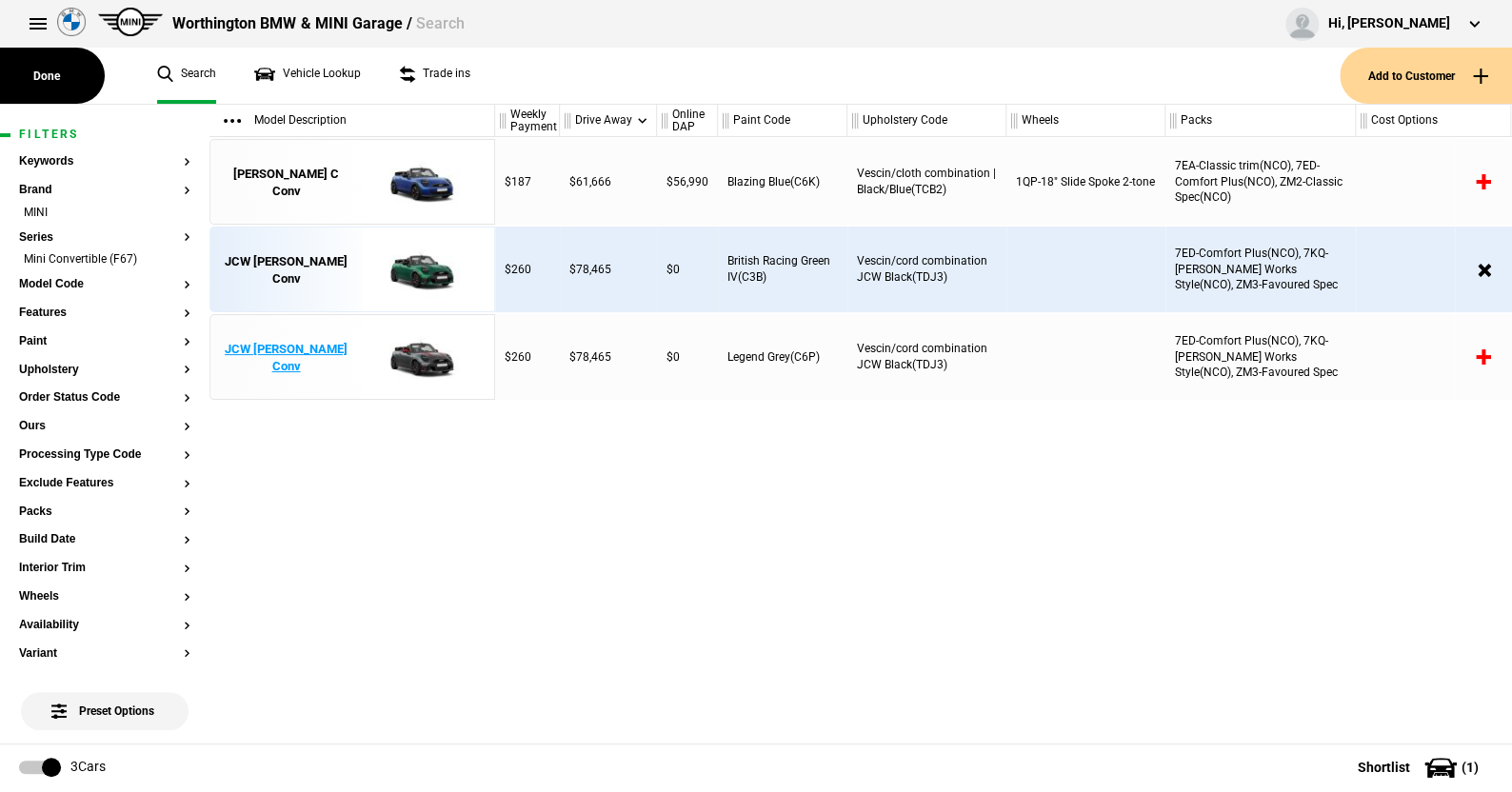
click at [420, 359] on img at bounding box center [418, 358] width 132 height 85
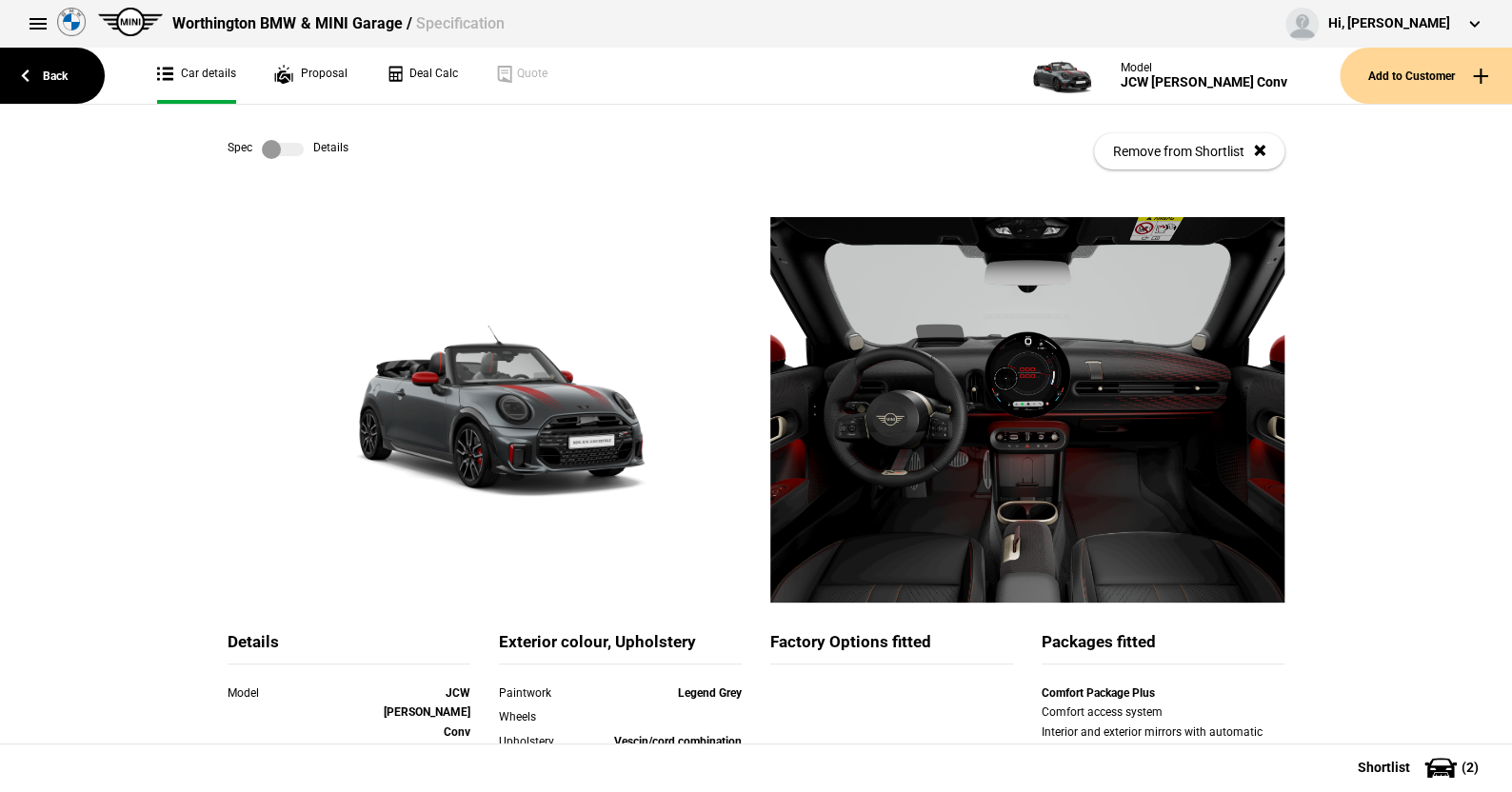
click at [290, 148] on label at bounding box center [282, 149] width 42 height 19
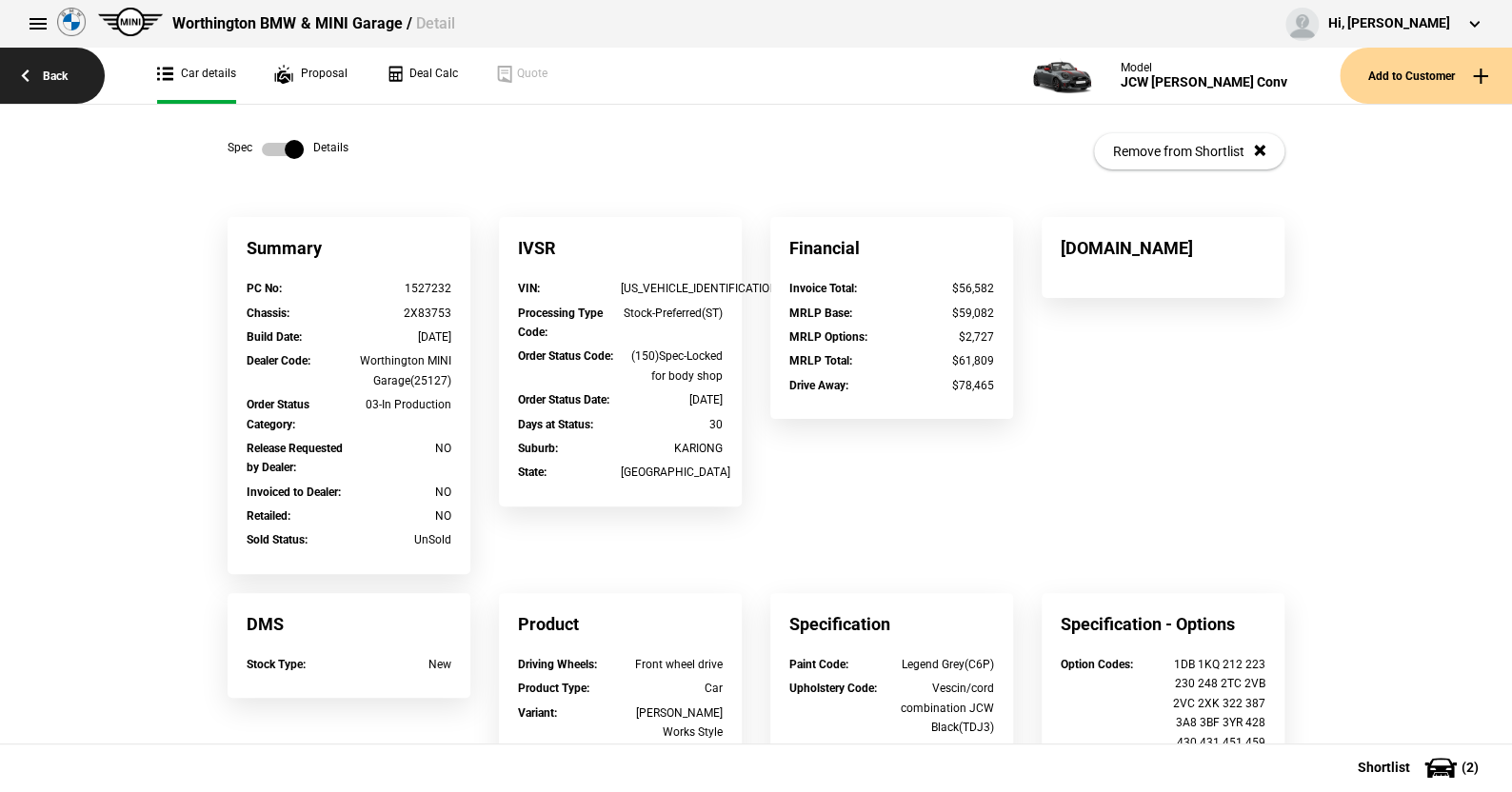
click at [54, 71] on link "Back" at bounding box center [52, 76] width 104 height 57
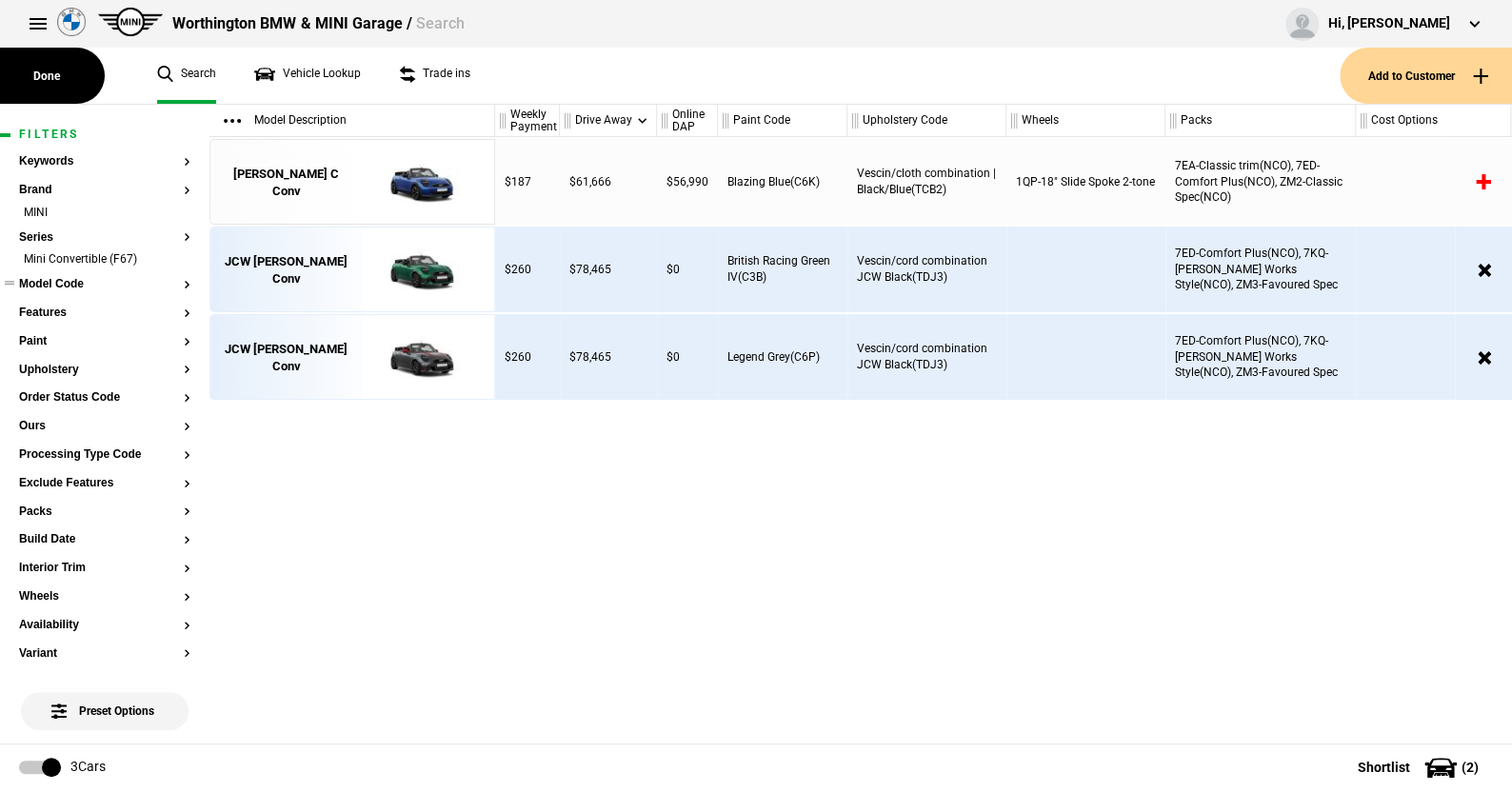
click at [80, 282] on button "Model Code" at bounding box center [104, 284] width 171 height 13
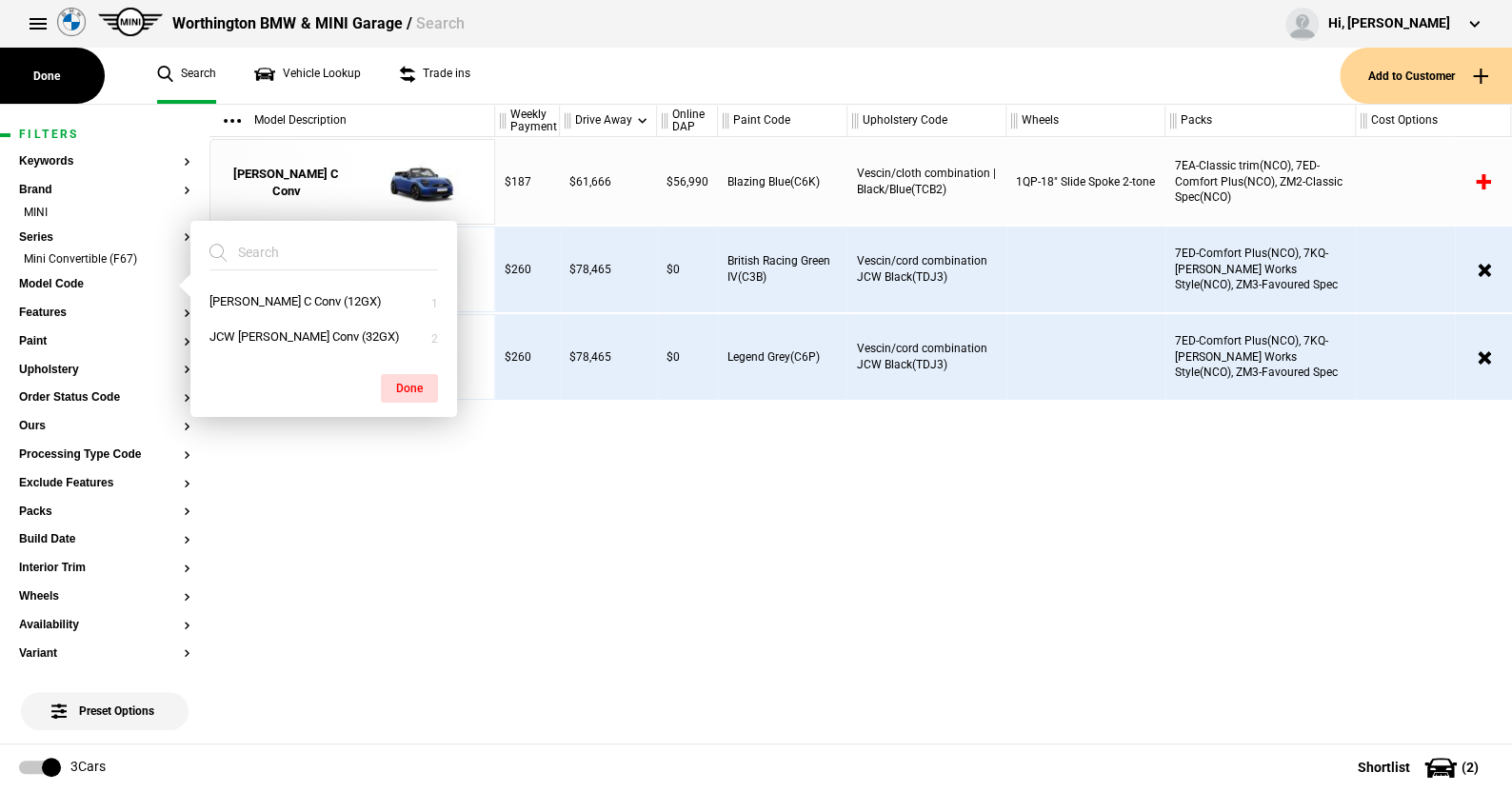
click at [518, 66] on ul "Search Vehicle Lookup Trade ins" at bounding box center [739, 76] width 1202 height 57
